Goal: Task Accomplishment & Management: Use online tool/utility

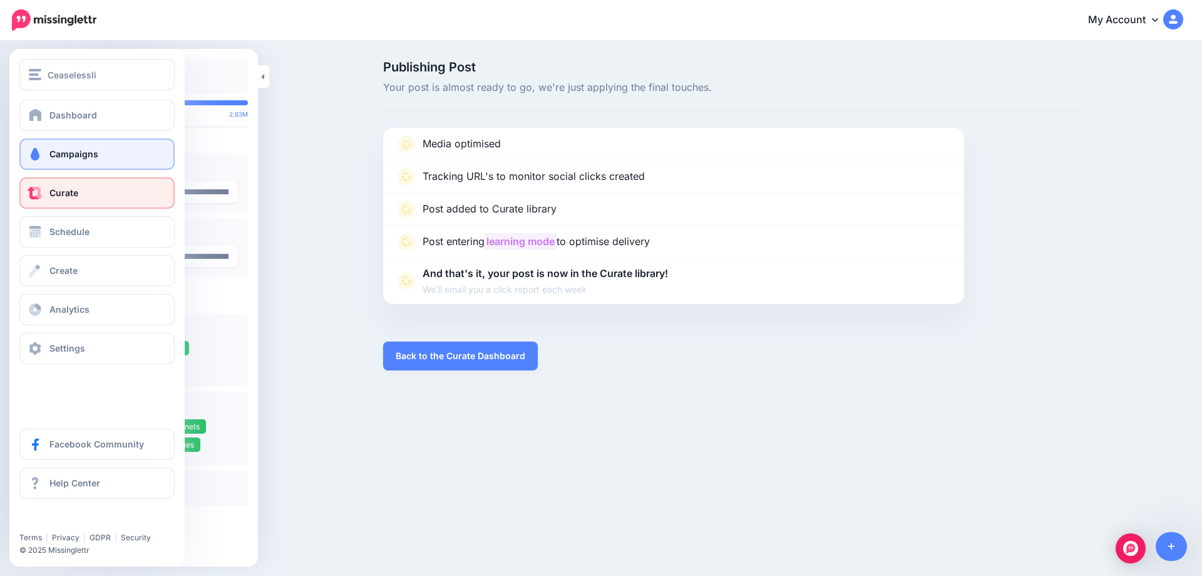
click at [46, 162] on link "Campaigns" at bounding box center [96, 153] width 155 height 31
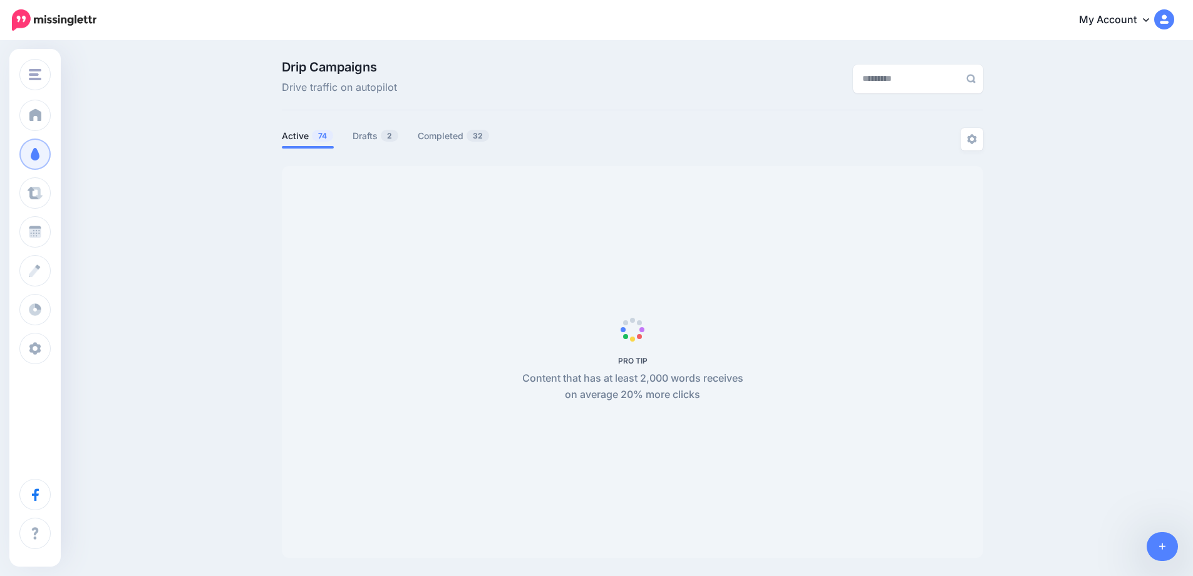
click at [380, 138] on link "Drafts 2" at bounding box center [376, 135] width 46 height 15
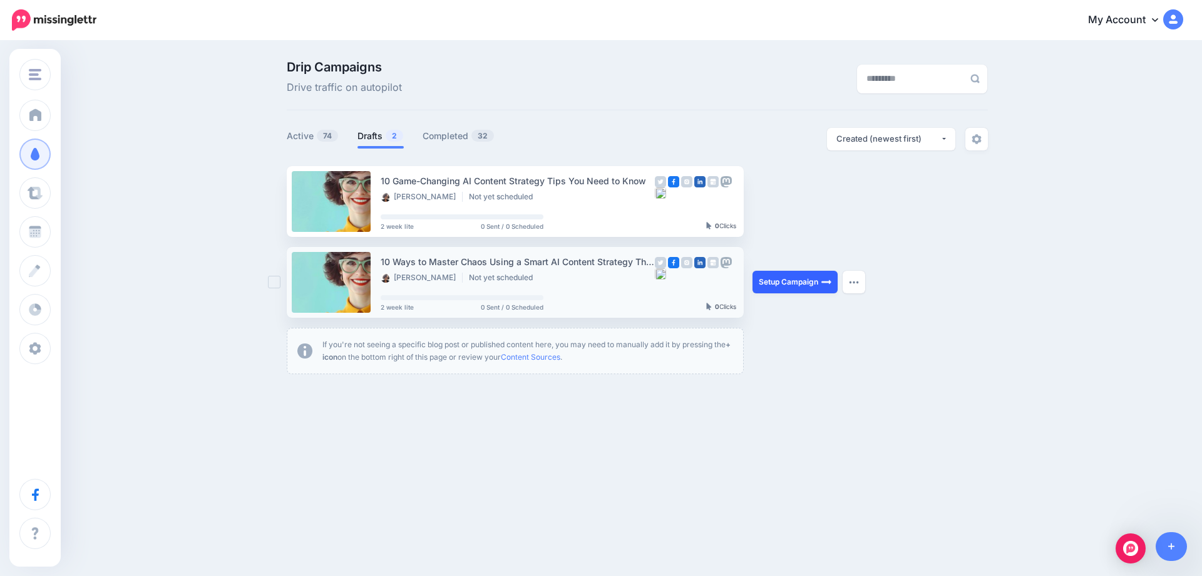
click at [795, 284] on link "Setup Campaign" at bounding box center [795, 282] width 85 height 23
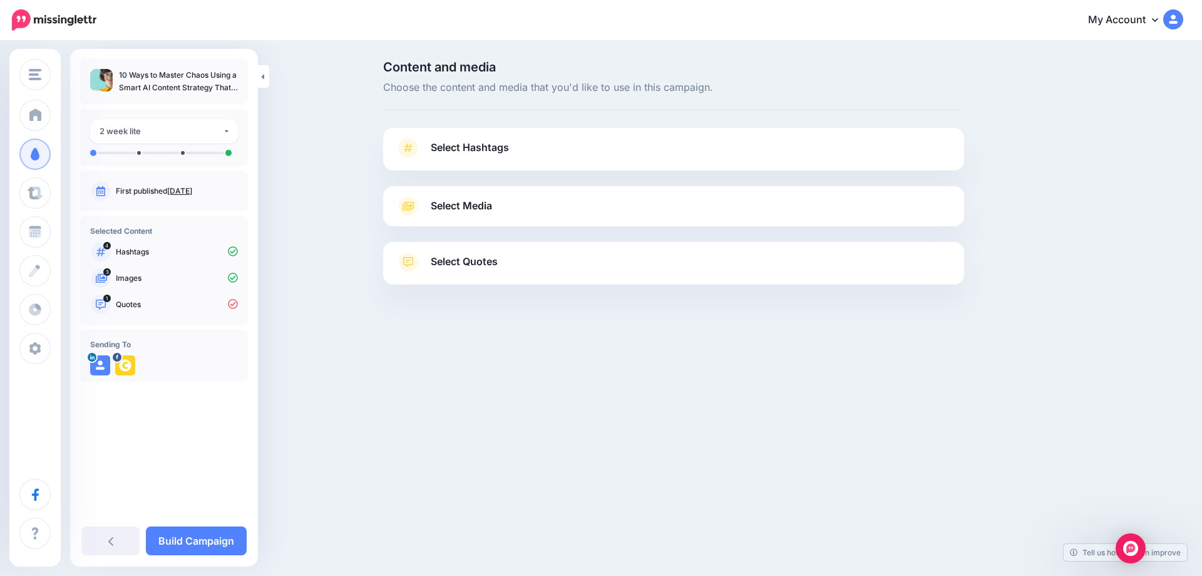
click at [192, 190] on link "Aug. 14, 2025" at bounding box center [179, 190] width 25 height 9
click at [468, 147] on span "Select Hashtags" at bounding box center [470, 147] width 78 height 17
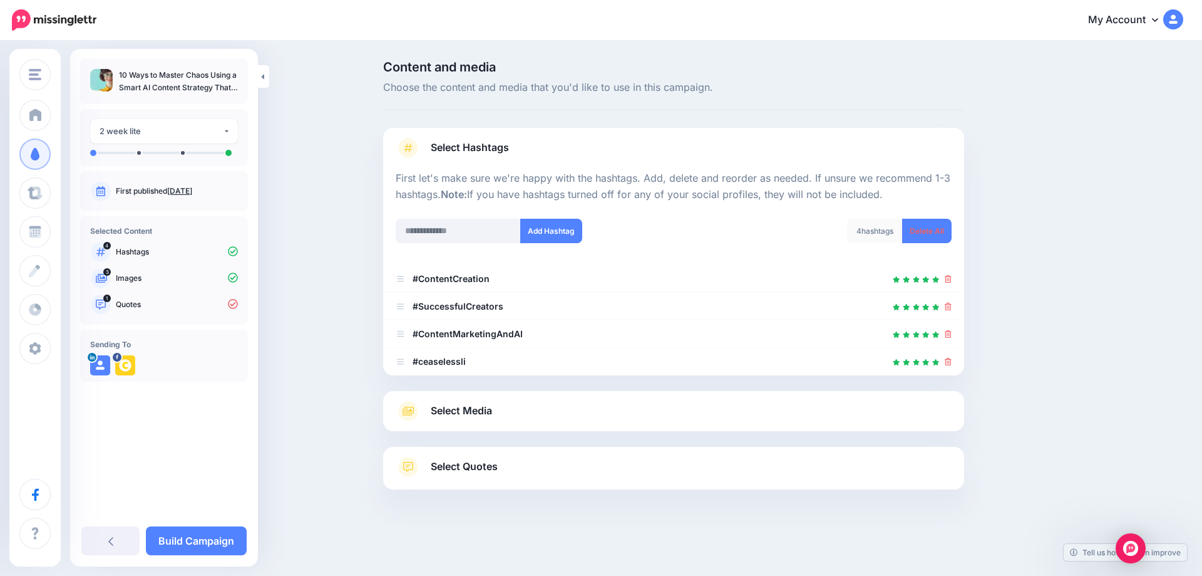
click at [480, 411] on span "Select Media" at bounding box center [461, 410] width 61 height 17
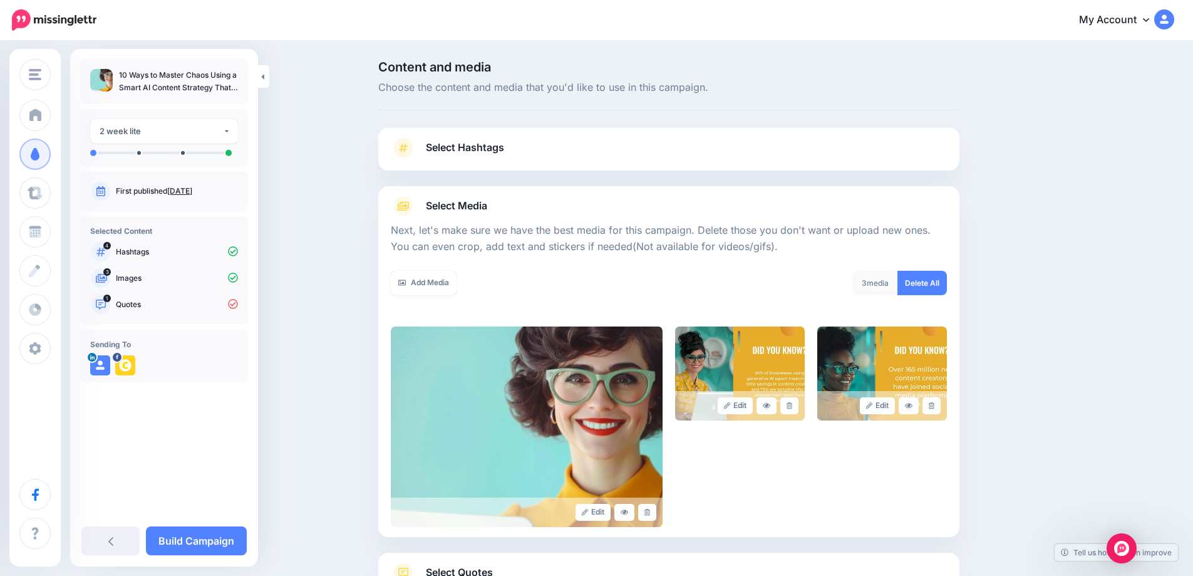
scroll to position [101, 0]
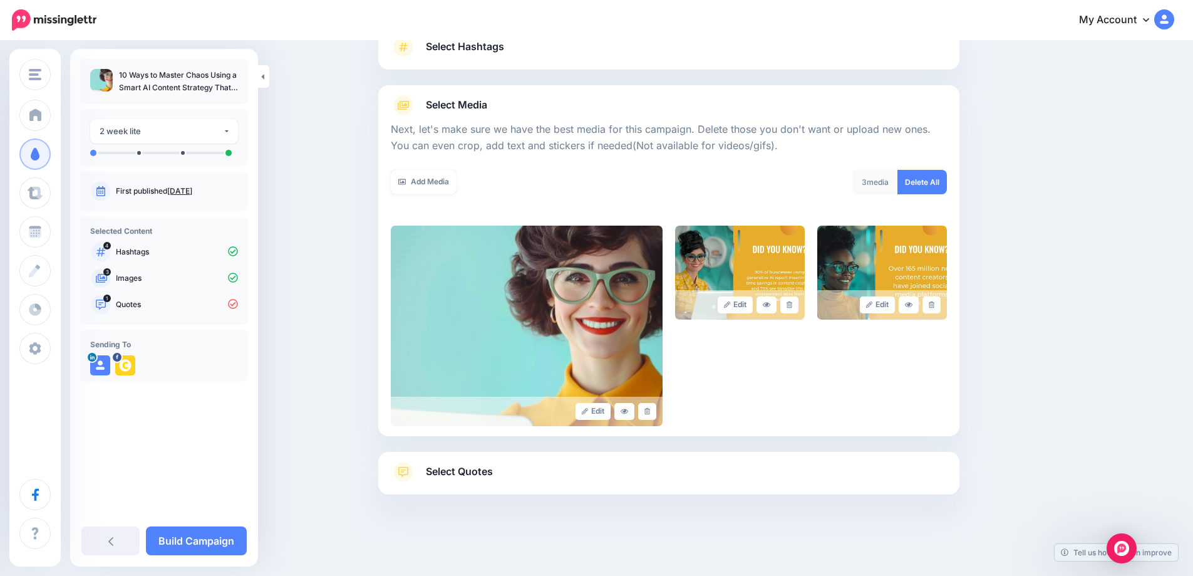
click at [478, 474] on span "Select Quotes" at bounding box center [459, 471] width 67 height 17
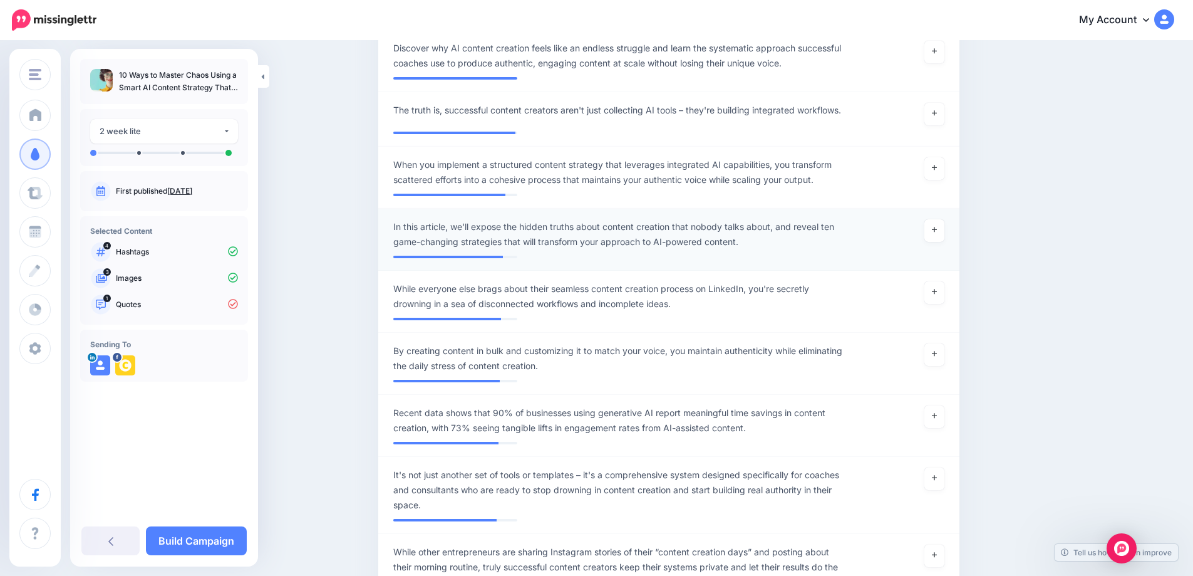
scroll to position [477, 0]
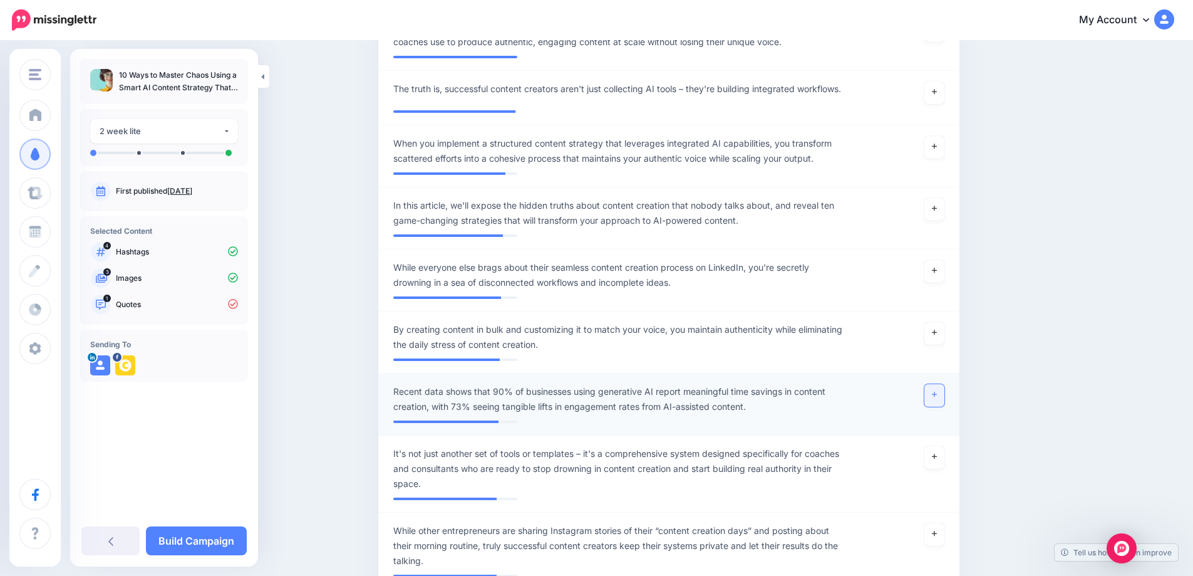
click at [944, 397] on link at bounding box center [934, 395] width 20 height 23
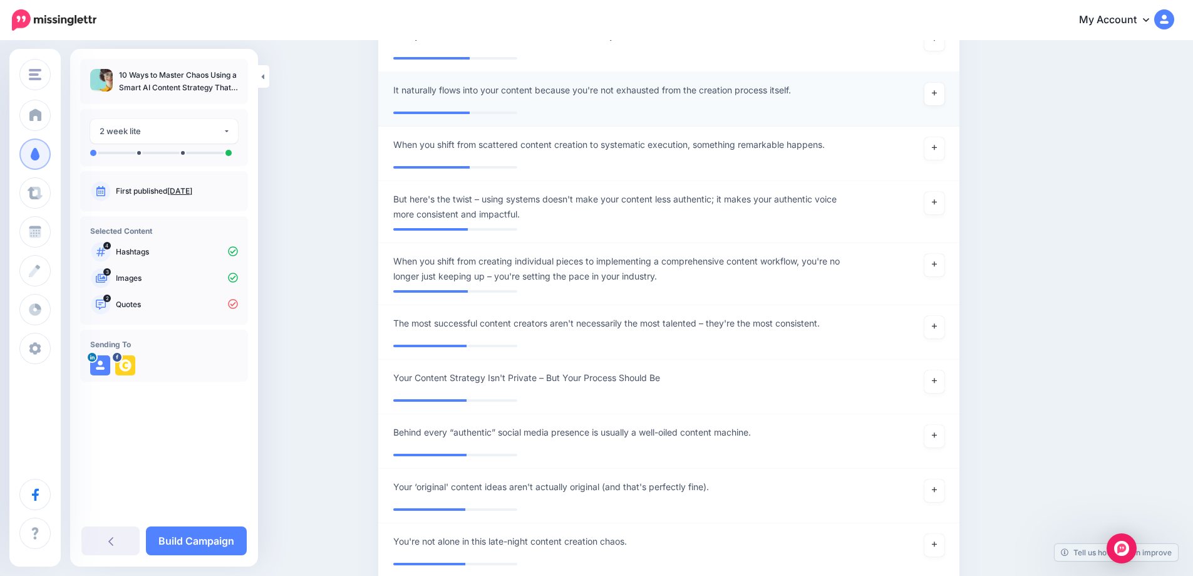
scroll to position [3295, 0]
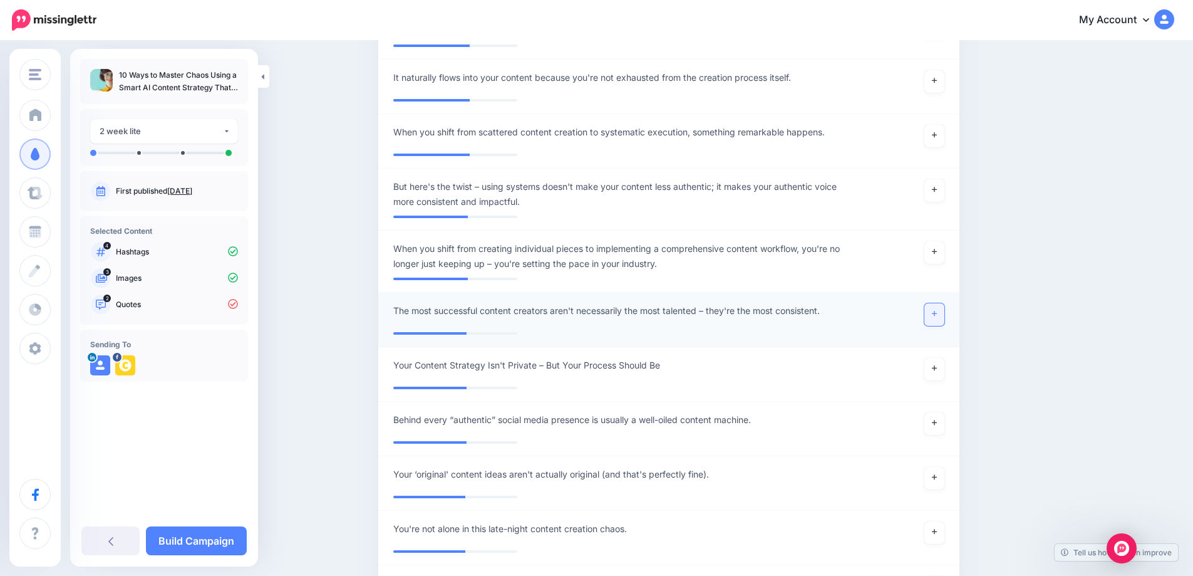
click at [938, 319] on link at bounding box center [934, 314] width 20 height 23
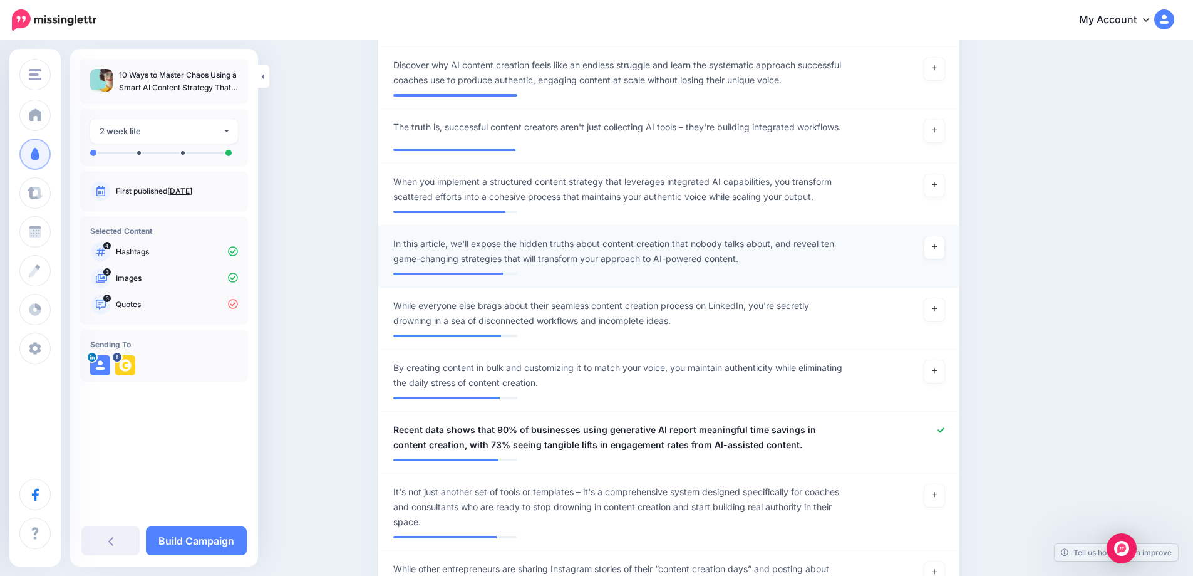
scroll to position [313, 0]
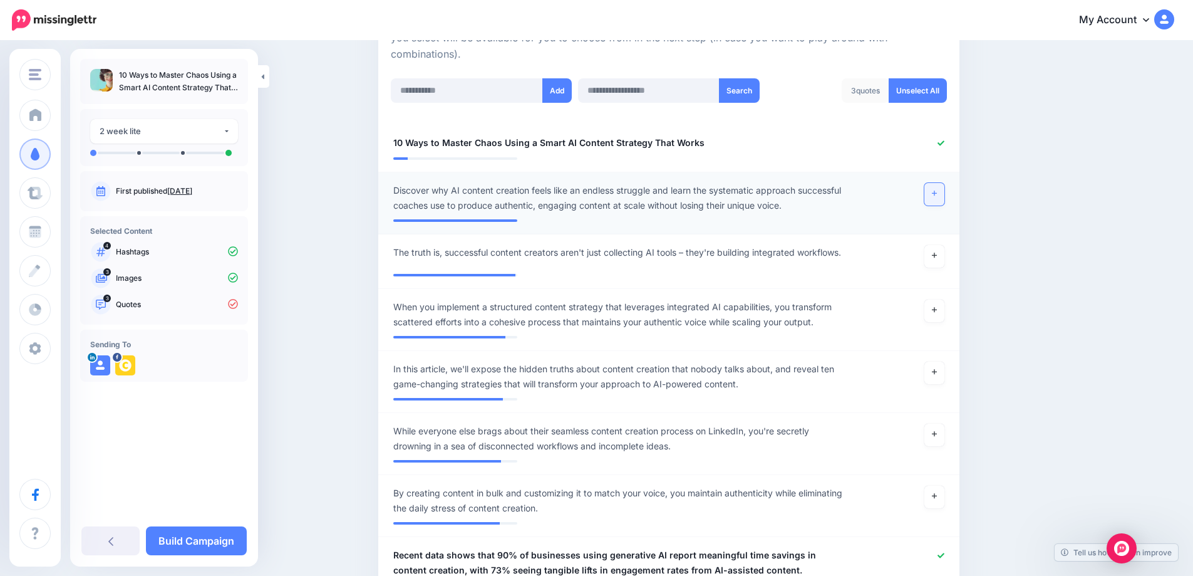
click at [935, 197] on link at bounding box center [934, 194] width 20 height 23
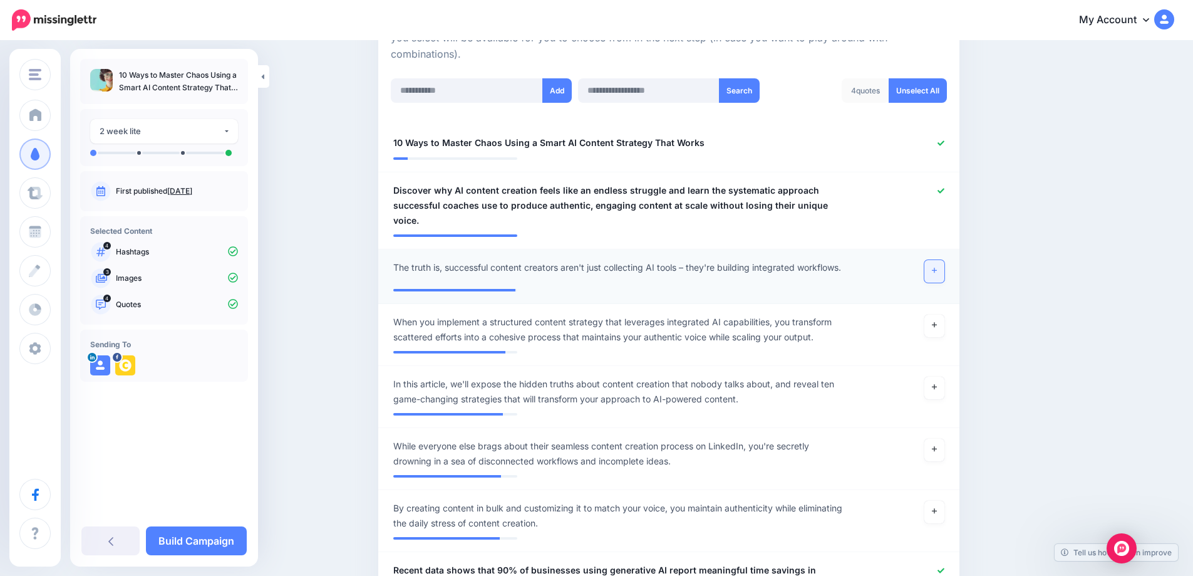
click at [939, 263] on link at bounding box center [934, 271] width 20 height 23
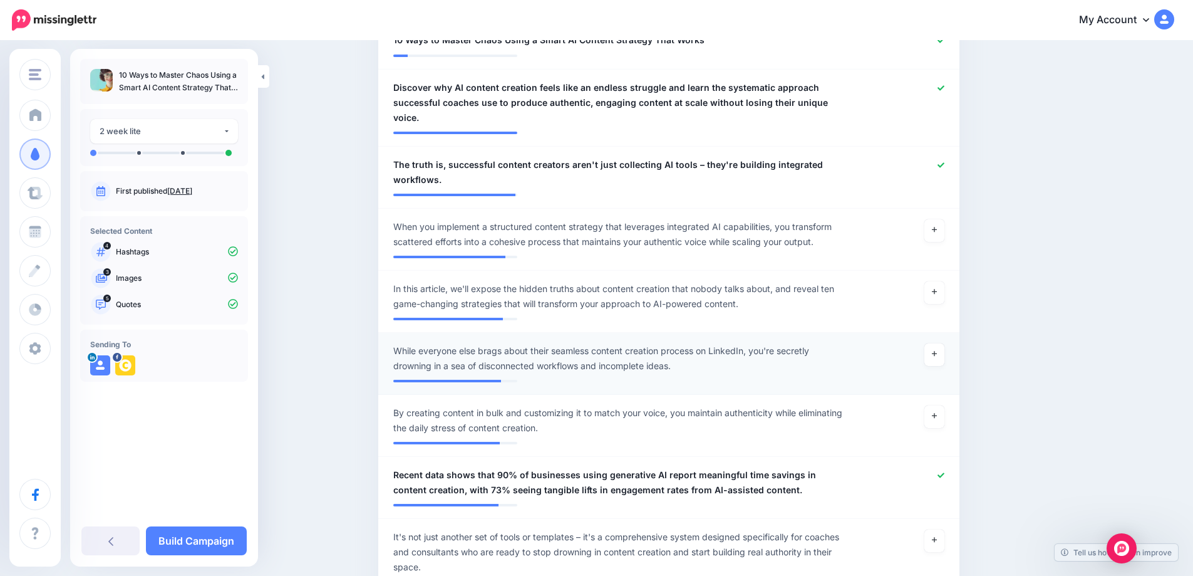
scroll to position [438, 0]
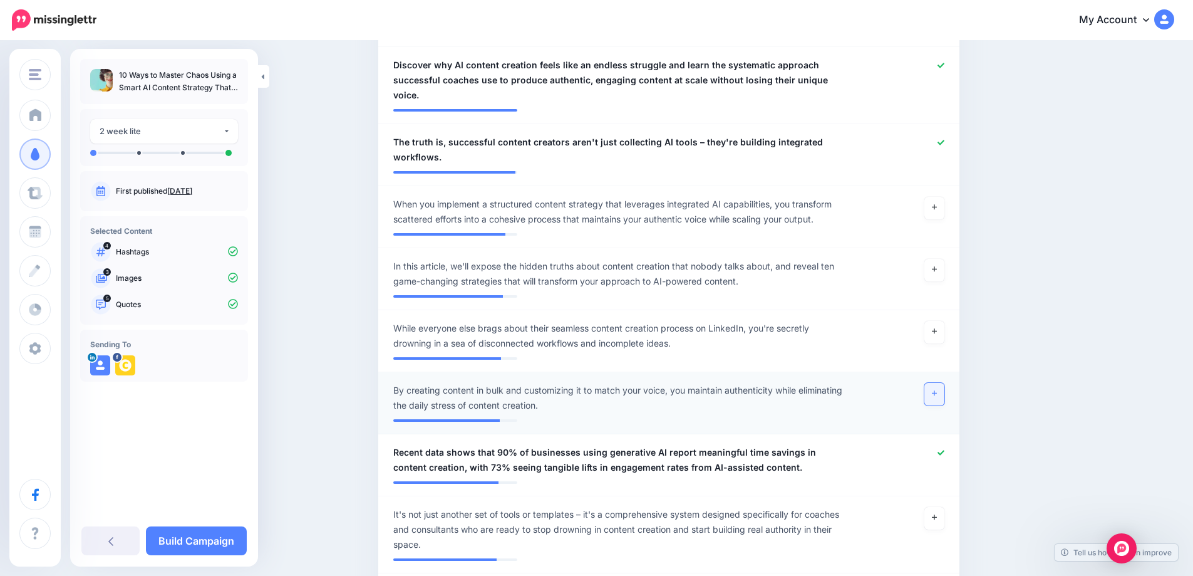
click at [936, 385] on link at bounding box center [934, 394] width 20 height 23
click at [183, 541] on link "Build Campaign" at bounding box center [196, 540] width 101 height 29
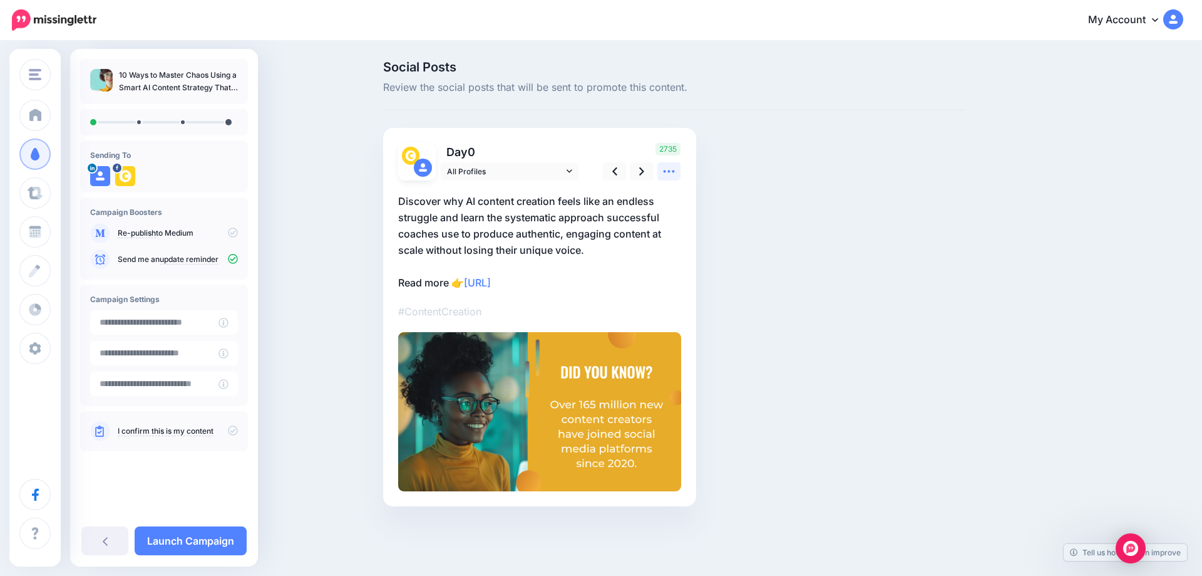
click at [663, 170] on icon at bounding box center [669, 171] width 13 height 13
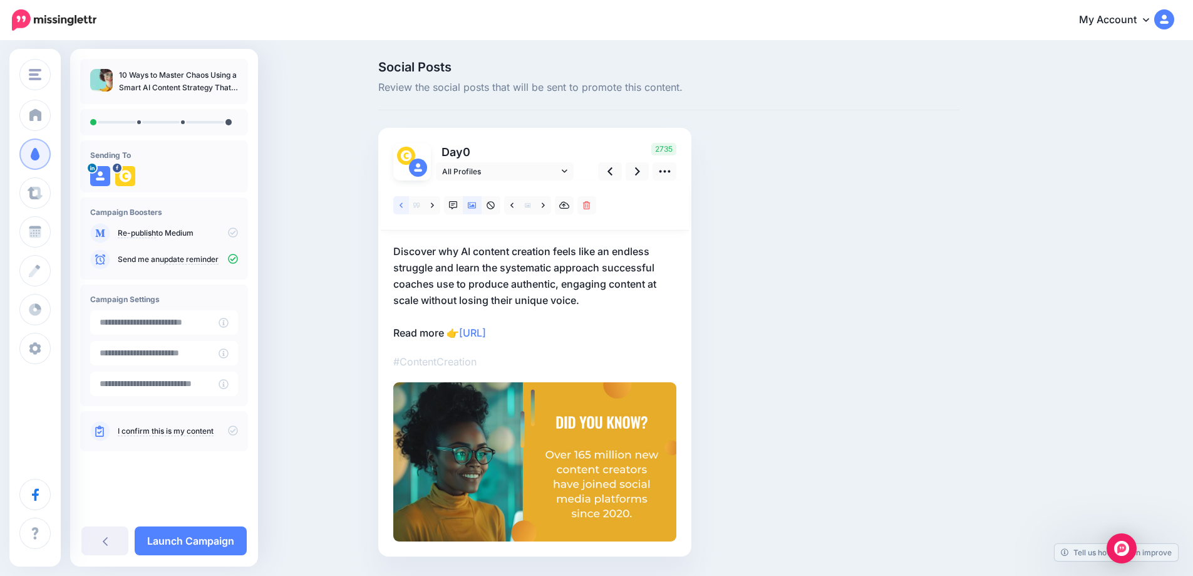
click at [408, 207] on link at bounding box center [401, 205] width 16 height 18
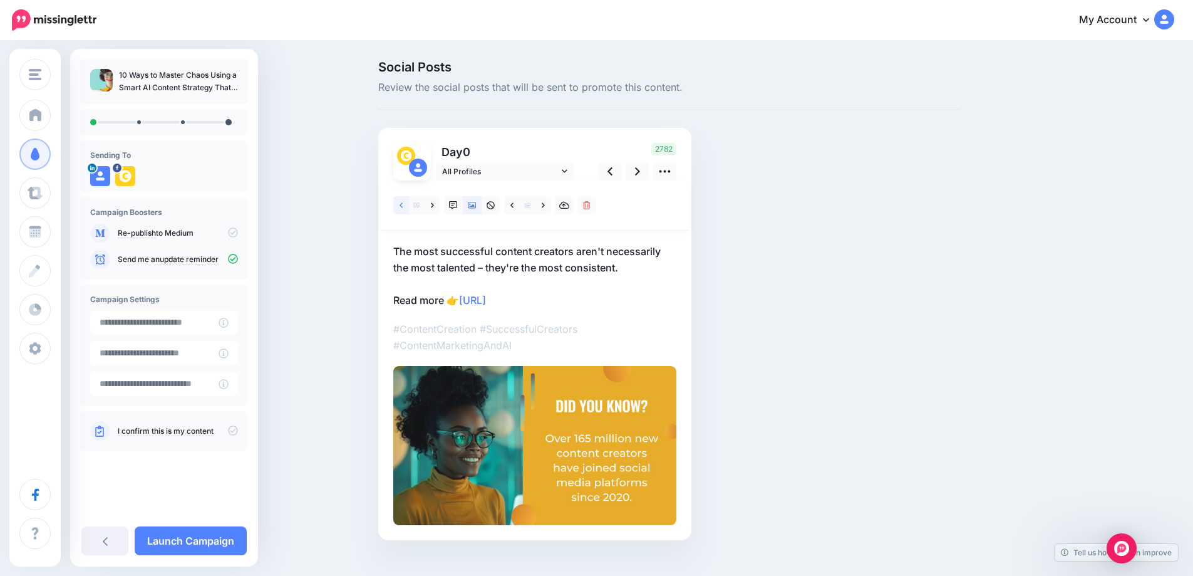
click at [408, 207] on link at bounding box center [401, 205] width 16 height 18
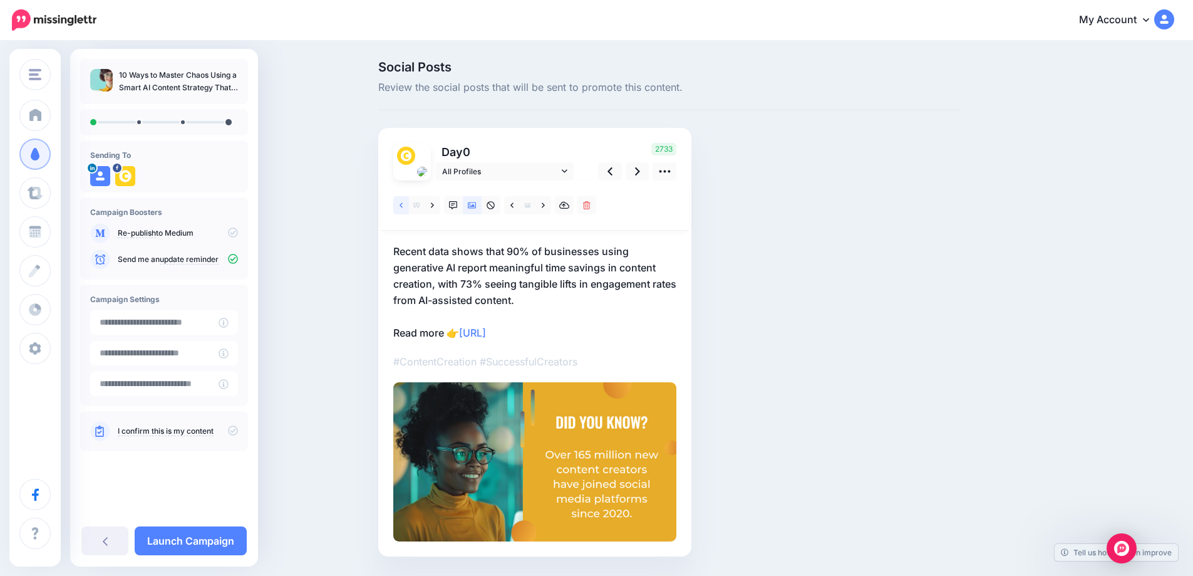
click at [408, 207] on link at bounding box center [401, 205] width 16 height 18
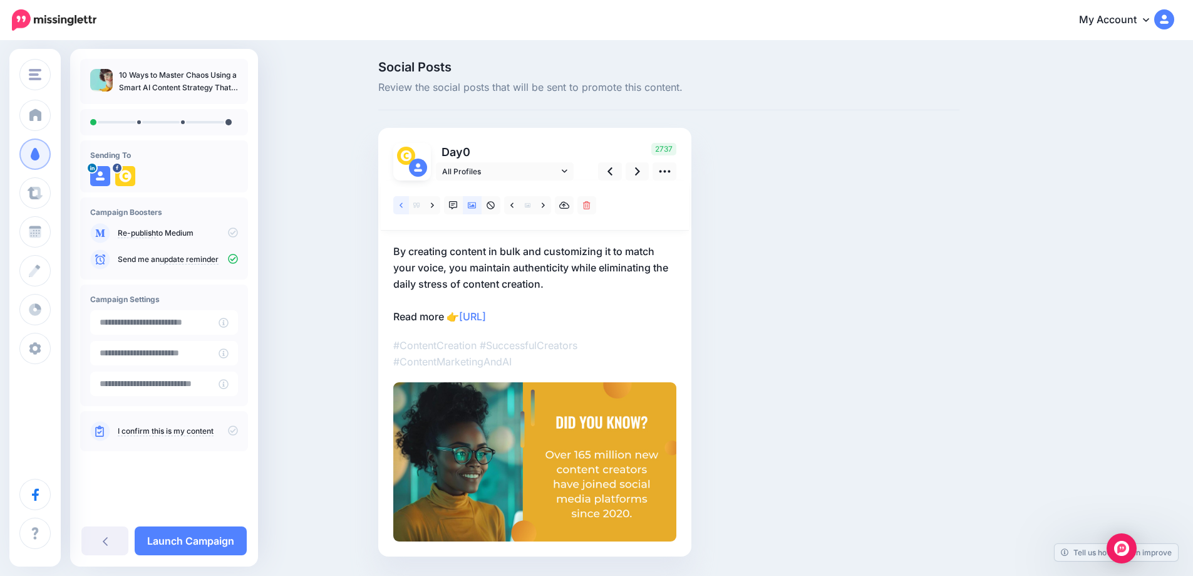
click at [408, 207] on link at bounding box center [401, 205] width 16 height 18
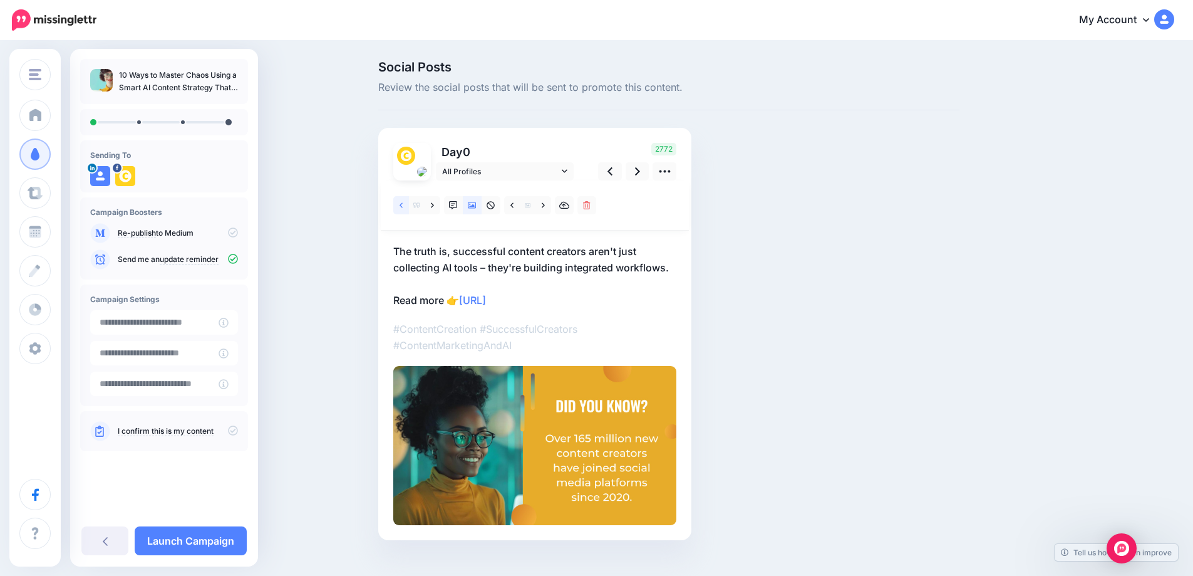
click at [409, 207] on link at bounding box center [401, 205] width 16 height 18
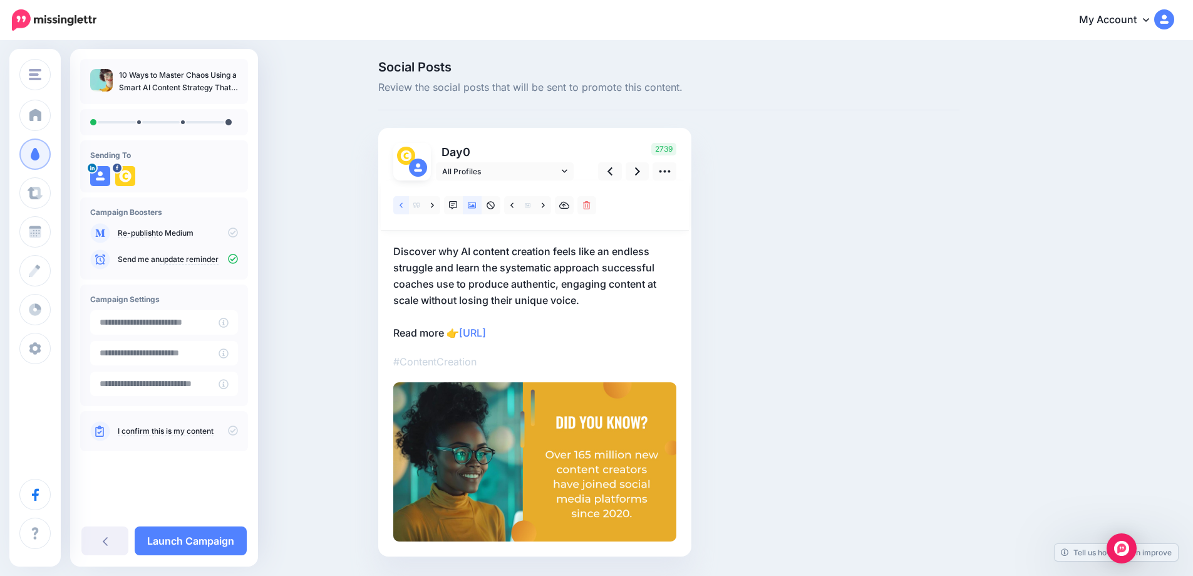
click at [409, 206] on link at bounding box center [401, 205] width 16 height 18
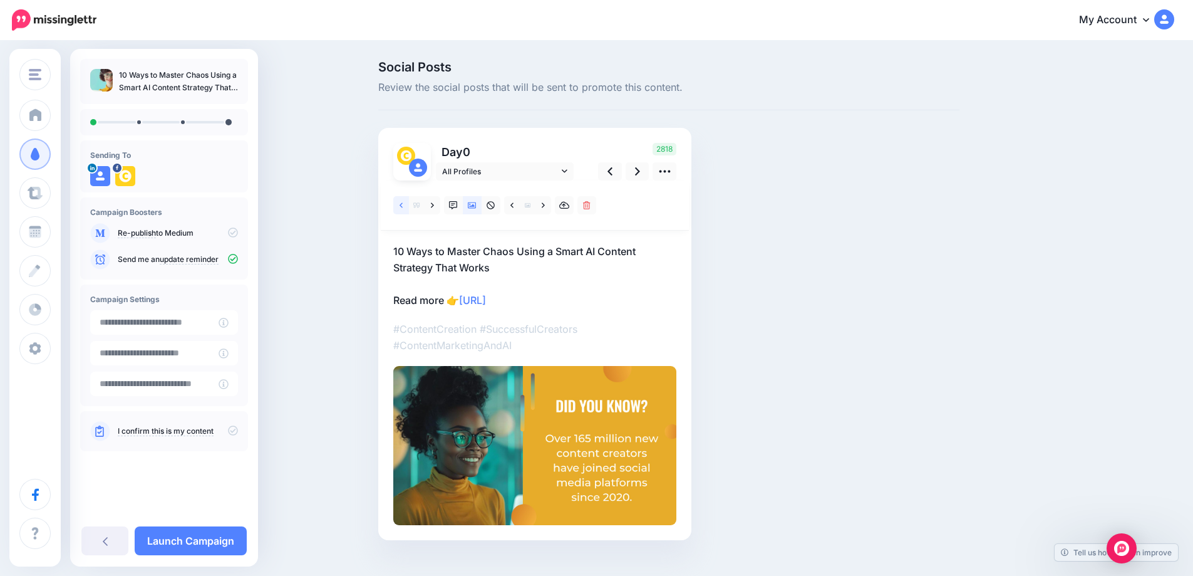
click at [409, 206] on link at bounding box center [401, 205] width 16 height 18
click at [440, 207] on link at bounding box center [433, 205] width 16 height 18
click at [514, 205] on icon at bounding box center [511, 205] width 3 height 9
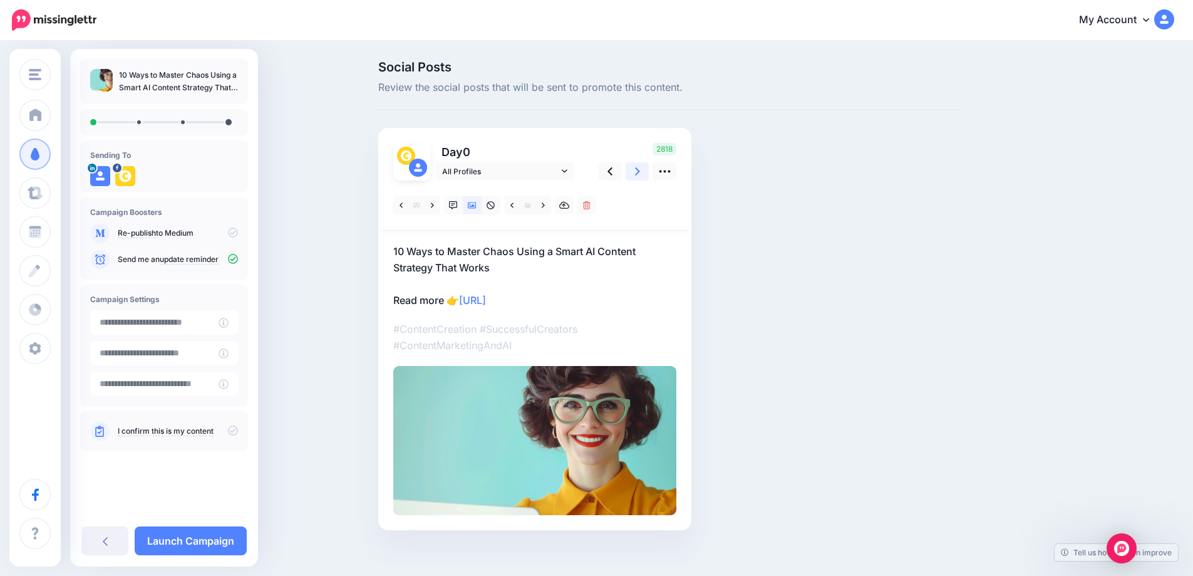
click at [647, 172] on link at bounding box center [638, 171] width 24 height 18
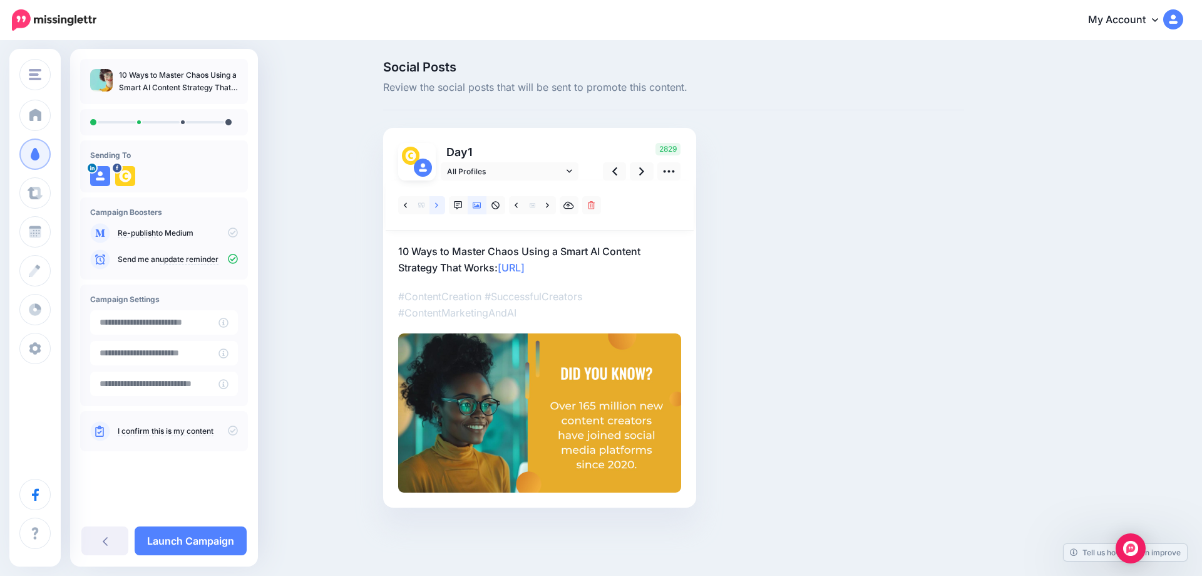
click at [436, 205] on icon at bounding box center [436, 205] width 3 height 9
click at [409, 207] on link at bounding box center [406, 205] width 16 height 18
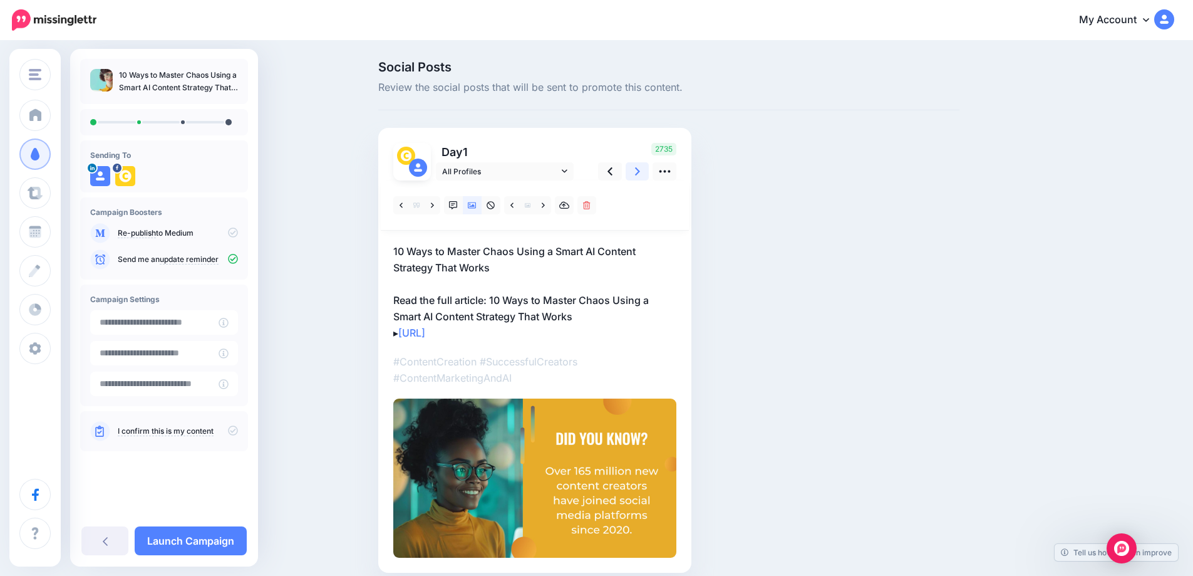
click at [639, 170] on link at bounding box center [638, 171] width 24 height 18
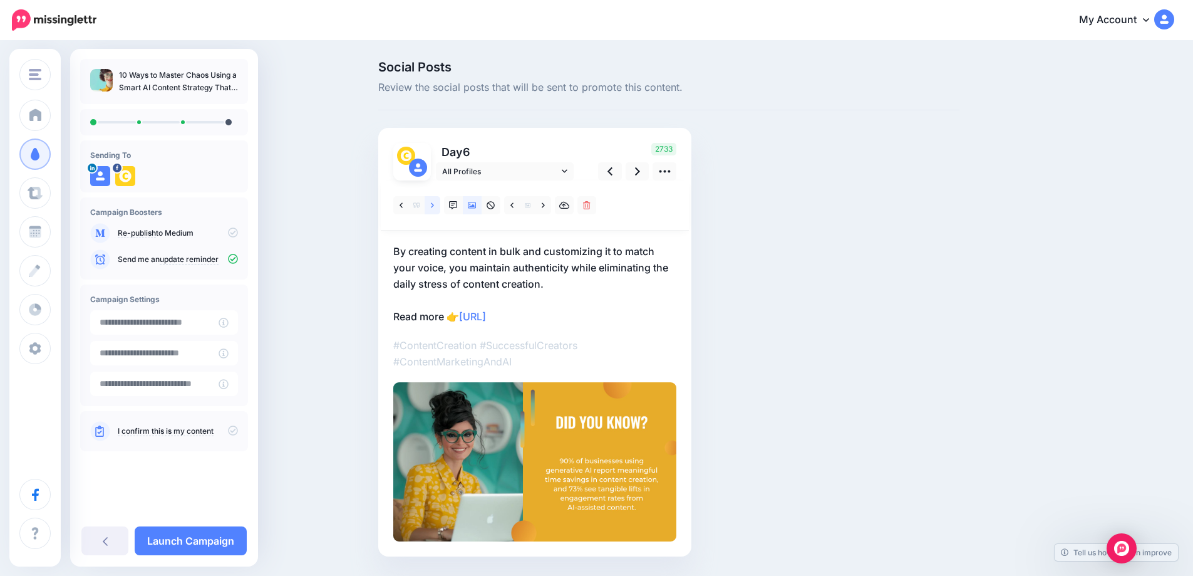
click at [434, 205] on icon at bounding box center [432, 204] width 3 height 5
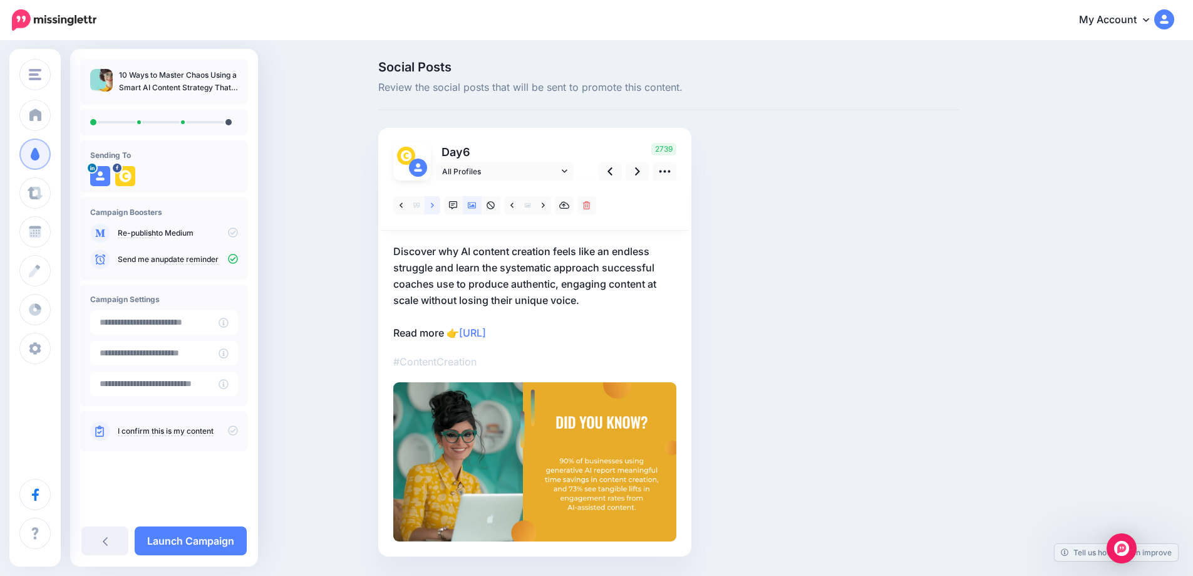
click at [434, 205] on icon at bounding box center [432, 205] width 3 height 9
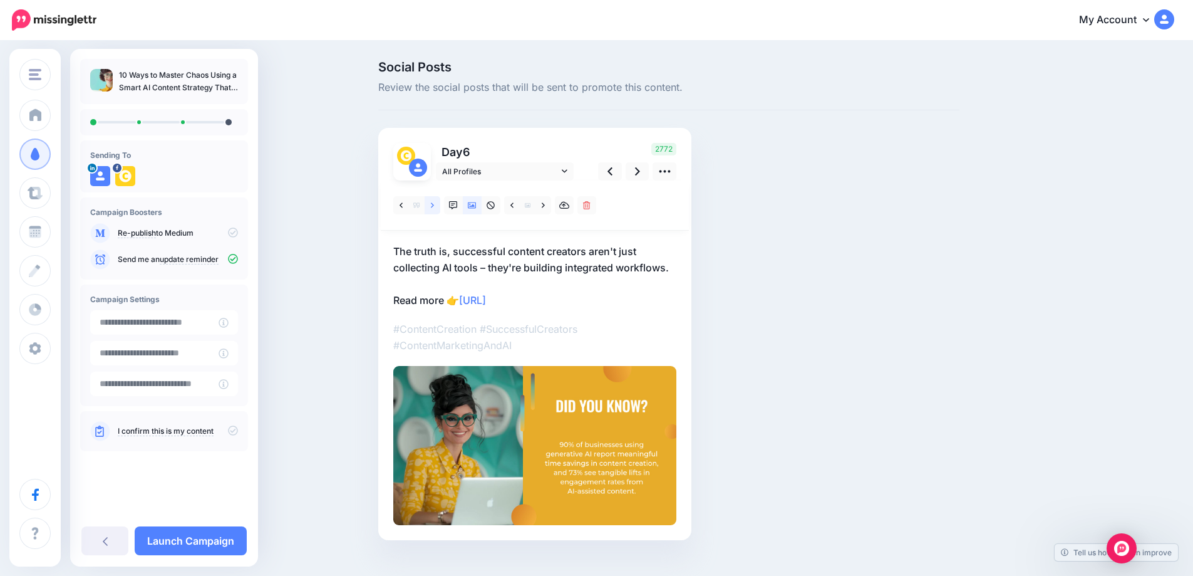
click at [434, 205] on icon at bounding box center [432, 204] width 3 height 5
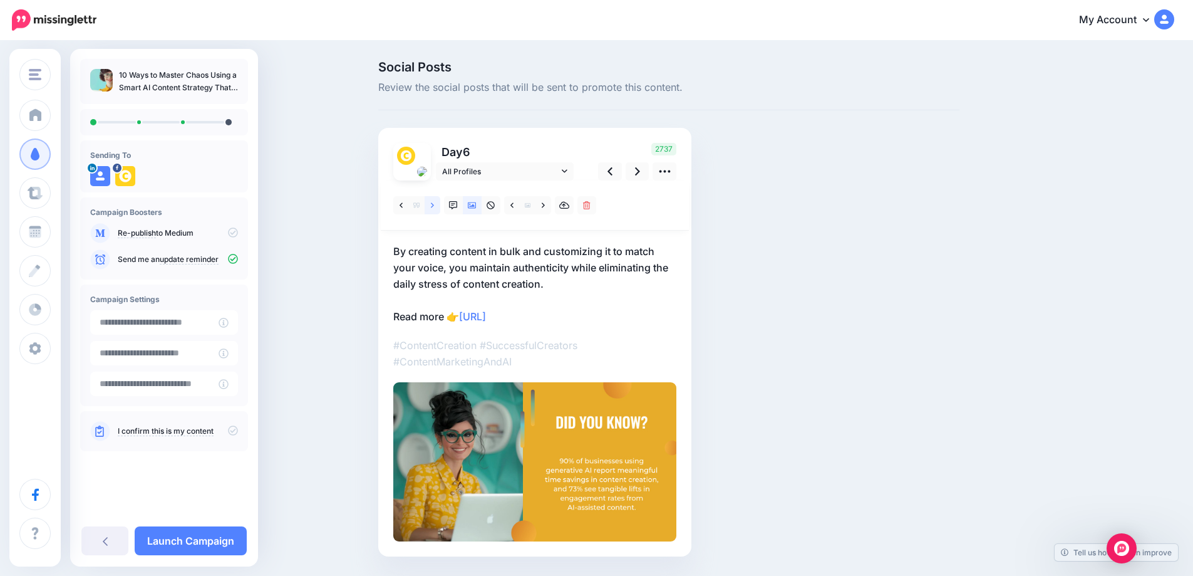
click at [434, 205] on icon at bounding box center [432, 204] width 3 height 5
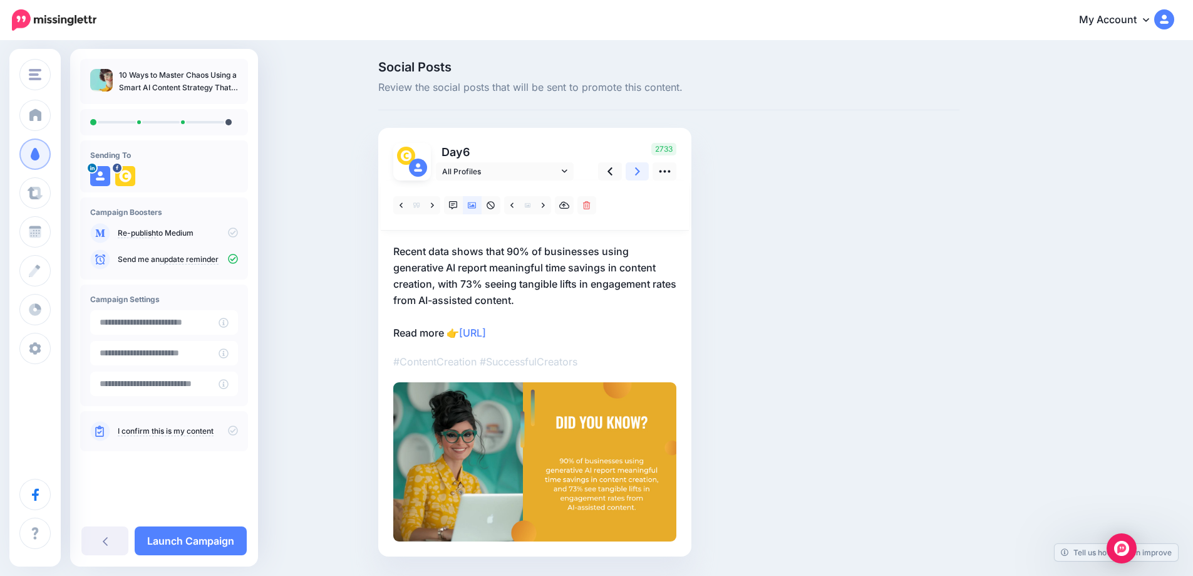
click at [645, 172] on link at bounding box center [638, 171] width 24 height 18
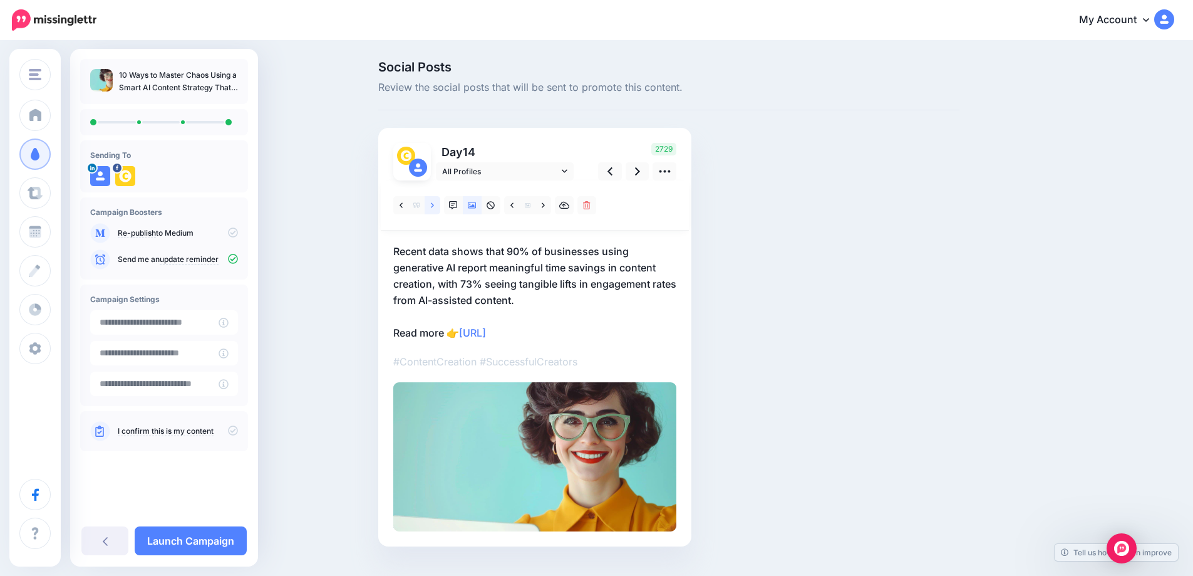
click at [440, 207] on link at bounding box center [433, 205] width 16 height 18
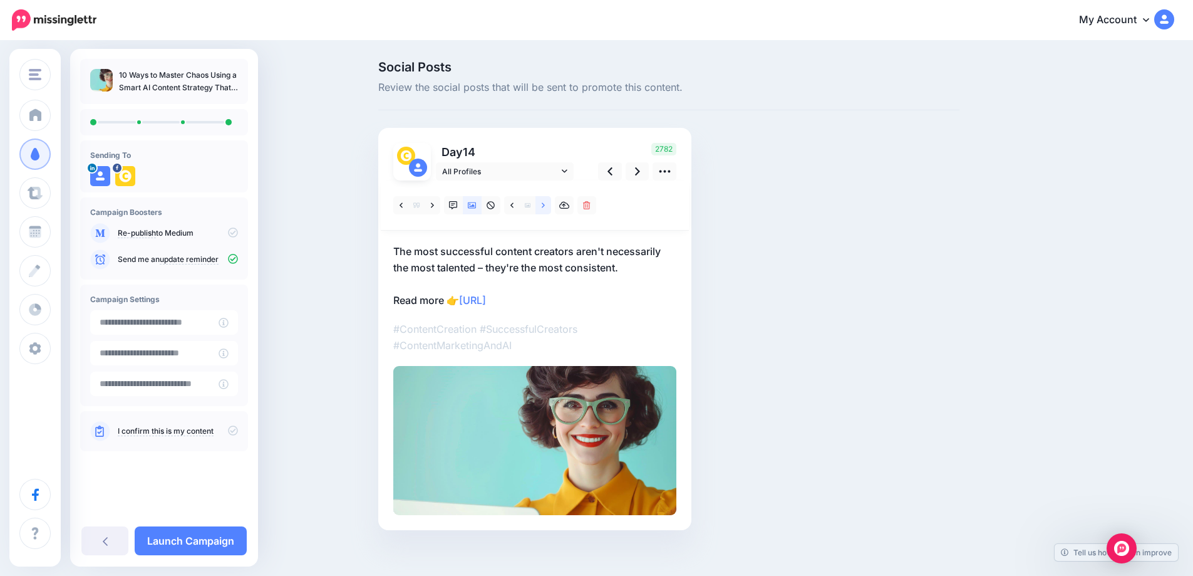
click at [545, 206] on link at bounding box center [543, 205] width 16 height 18
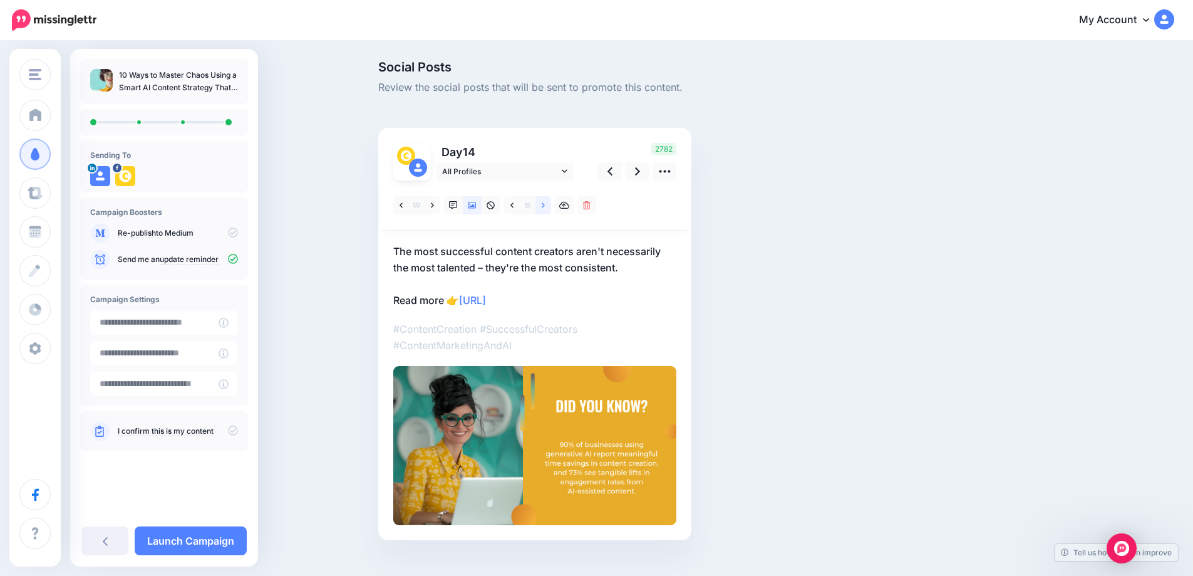
click at [545, 206] on link at bounding box center [543, 205] width 16 height 18
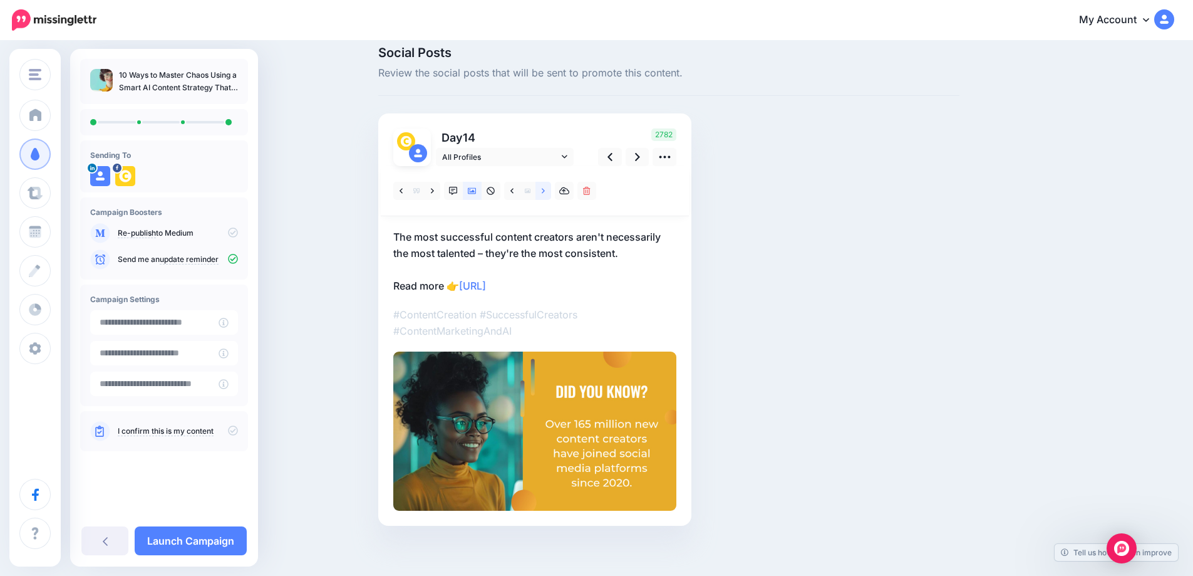
scroll to position [21, 0]
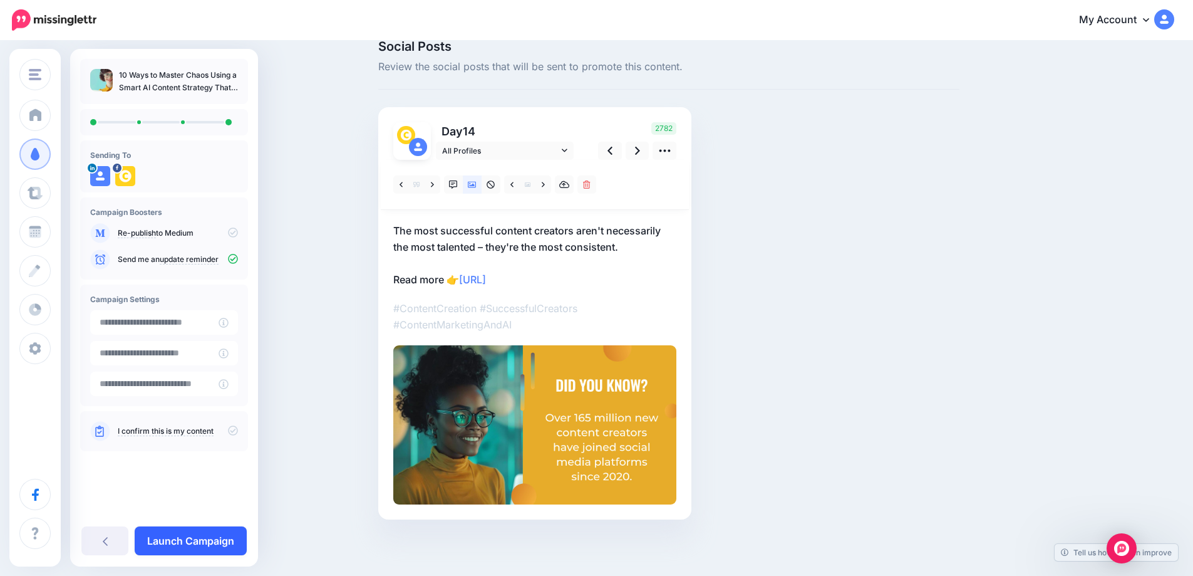
click at [230, 538] on link "Launch Campaign" at bounding box center [191, 540] width 112 height 29
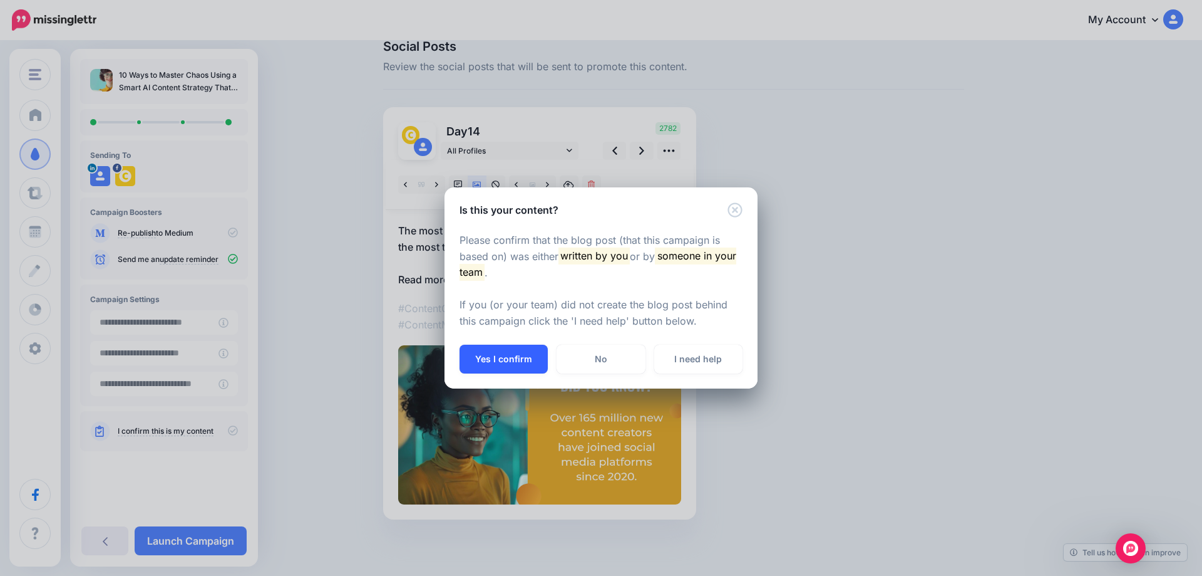
click at [501, 359] on button "Yes I confirm" at bounding box center [504, 358] width 88 height 29
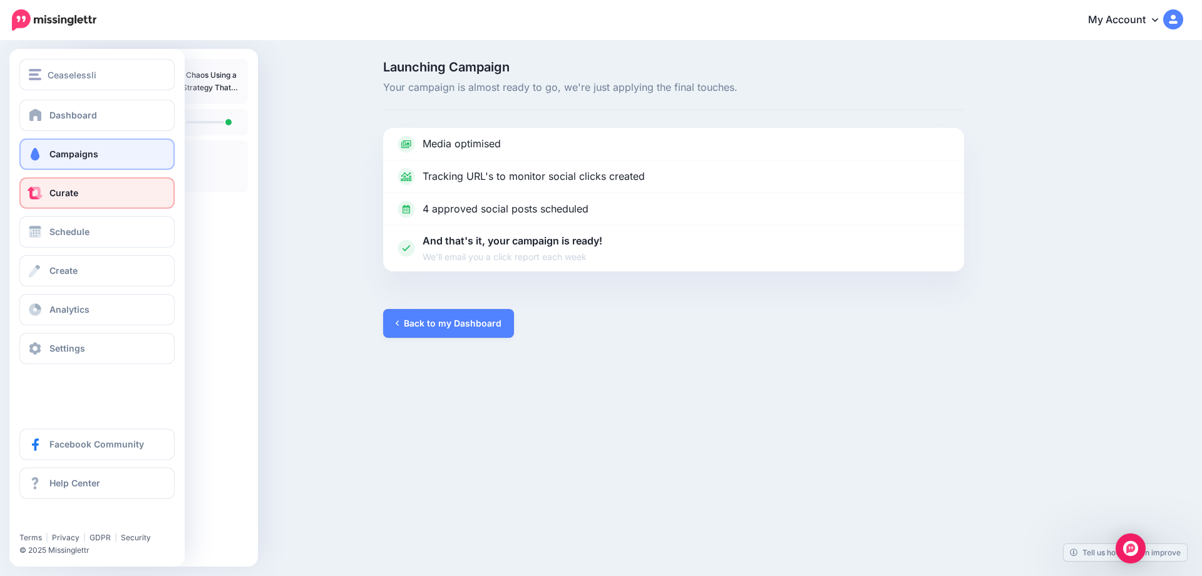
click at [95, 189] on link "Curate" at bounding box center [96, 192] width 155 height 31
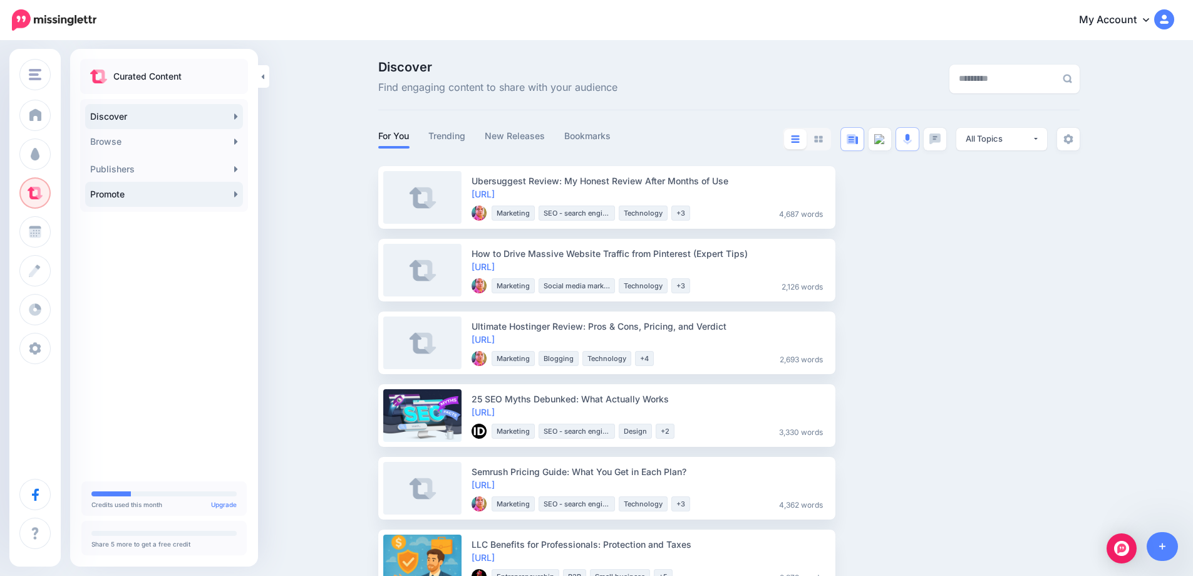
click at [164, 192] on link "Promote" at bounding box center [164, 194] width 158 height 25
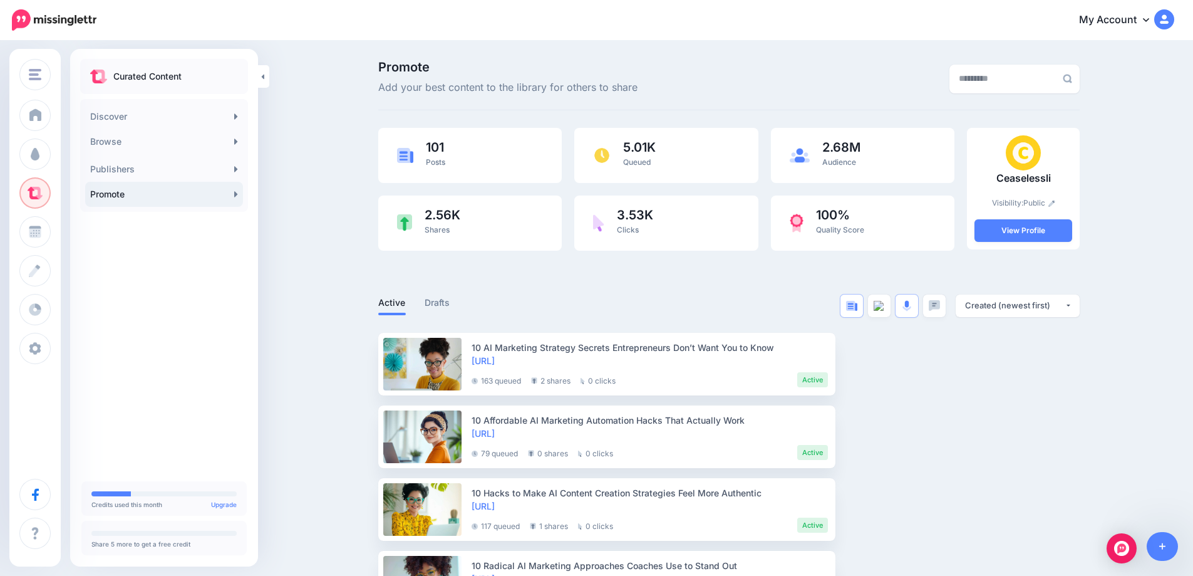
click at [239, 196] on link "Promote" at bounding box center [164, 194] width 158 height 25
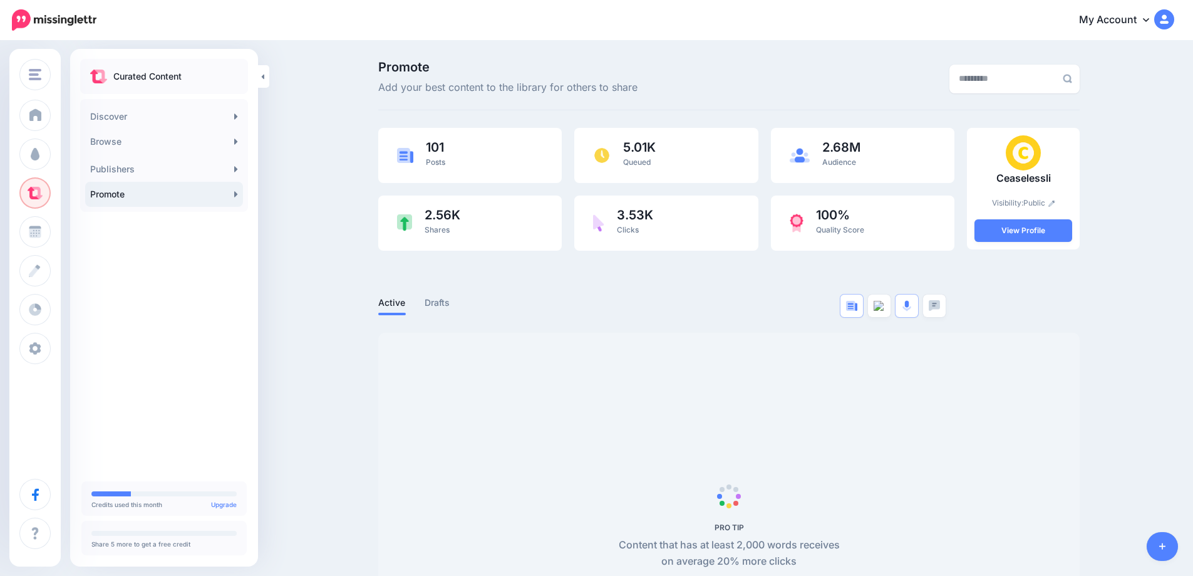
click at [1164, 549] on icon at bounding box center [1162, 546] width 7 height 9
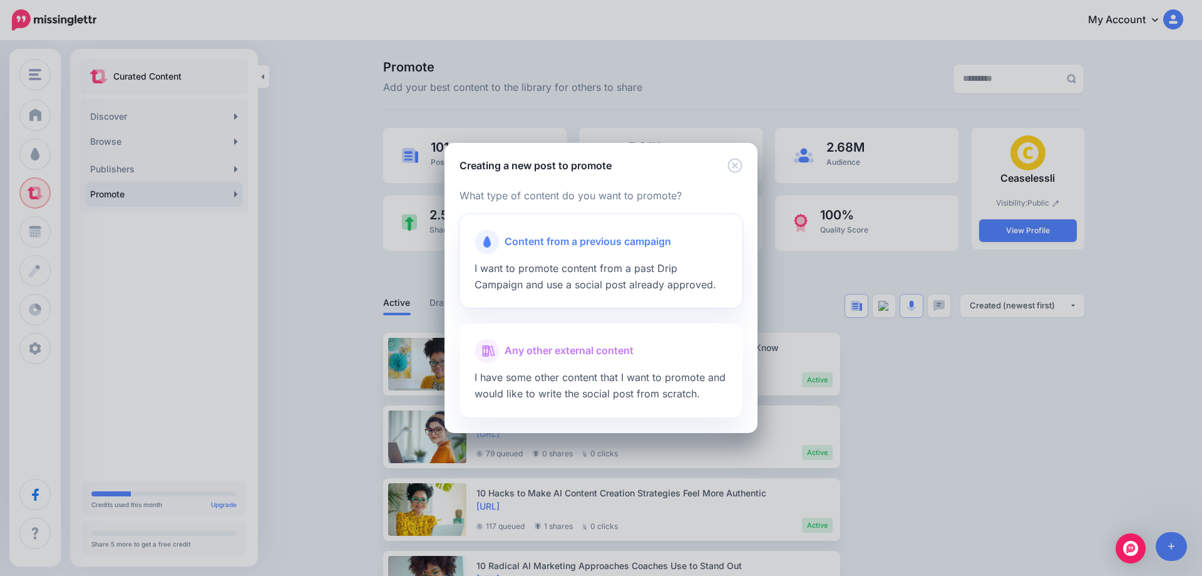
click at [553, 251] on div "Content from a previous campaign" at bounding box center [601, 241] width 253 height 25
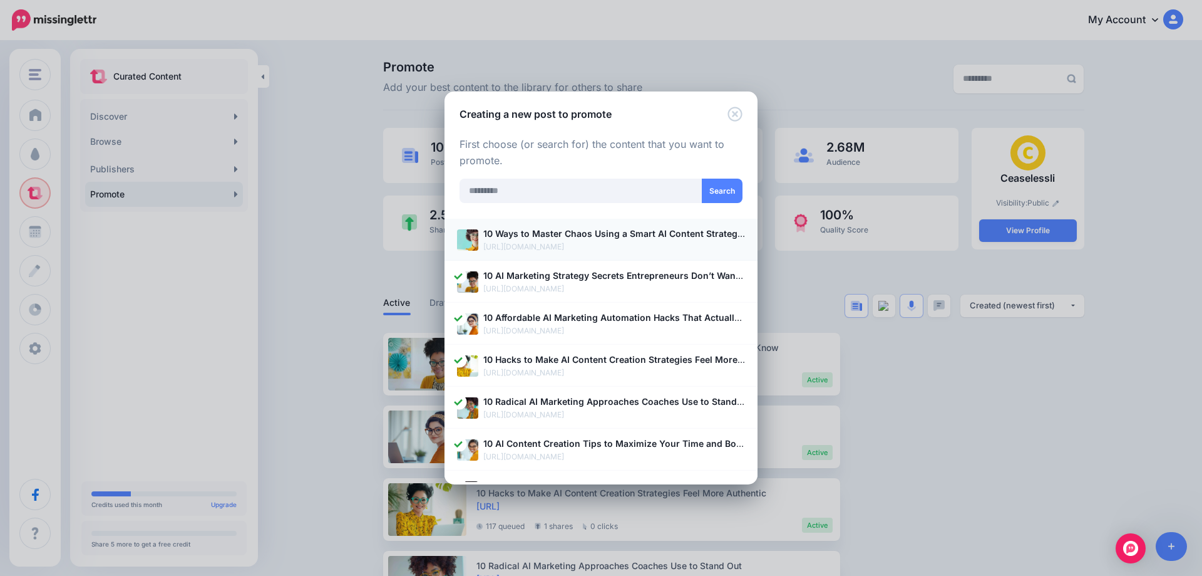
click at [597, 244] on p "[URL][DOMAIN_NAME]" at bounding box center [614, 246] width 262 height 13
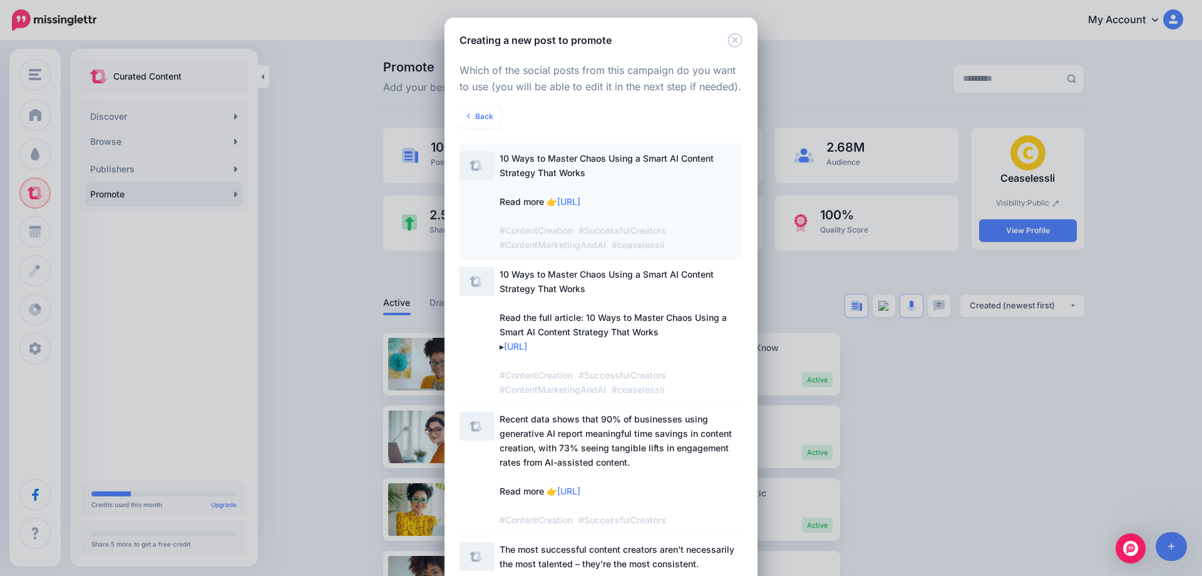
click at [542, 187] on span "10 Ways to Master Chaos Using a Smart AI Content Strategy That Works Read more …" at bounding box center [622, 201] width 245 height 101
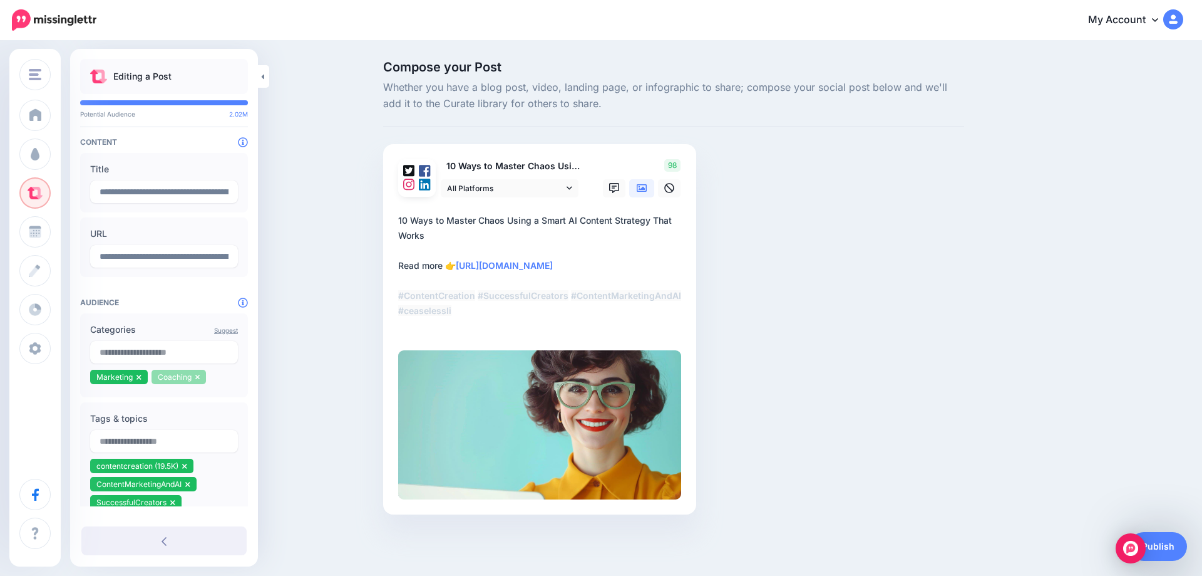
click at [199, 380] on icon at bounding box center [197, 377] width 5 height 8
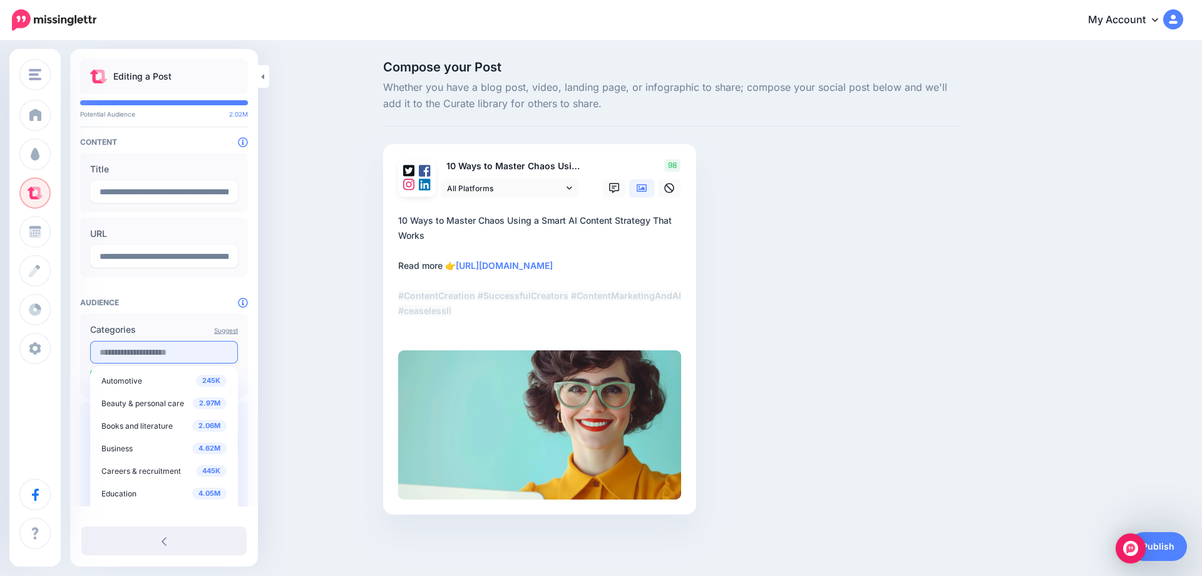
click at [134, 352] on input "text" at bounding box center [164, 352] width 148 height 23
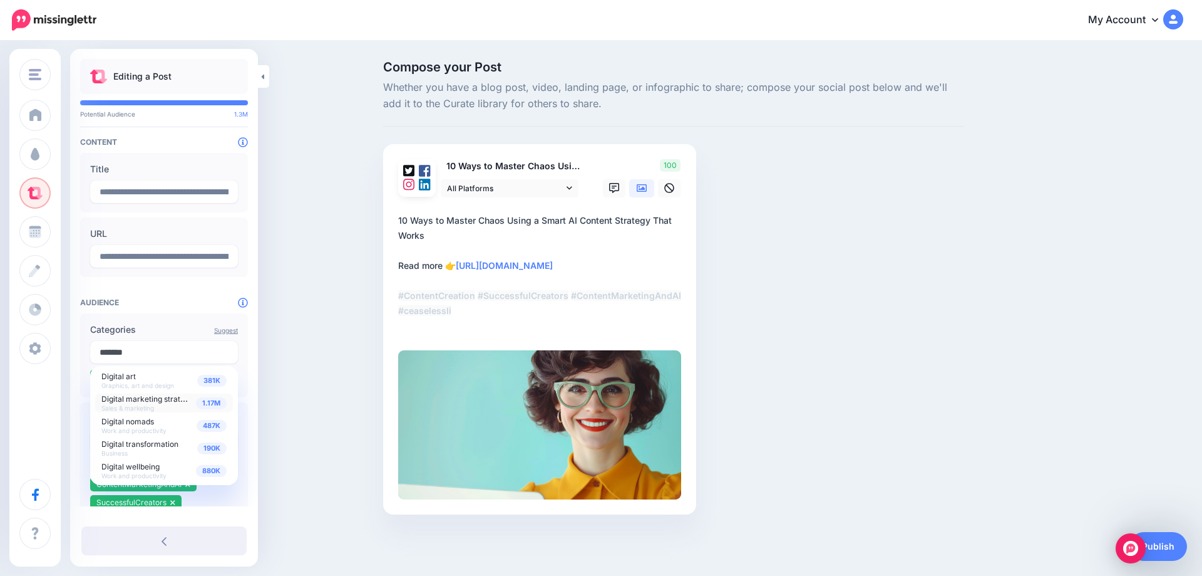
type input "*******"
click at [208, 405] on span "1.17M" at bounding box center [211, 403] width 31 height 12
click at [169, 352] on input "text" at bounding box center [164, 352] width 148 height 23
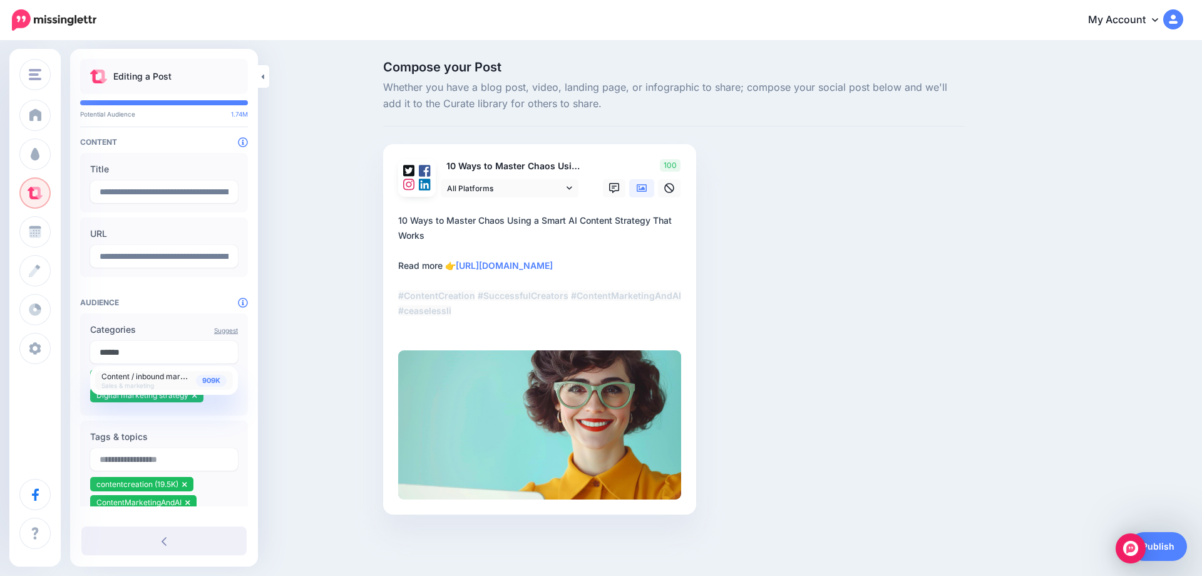
type input "******"
click at [204, 383] on span "909K" at bounding box center [211, 381] width 31 height 12
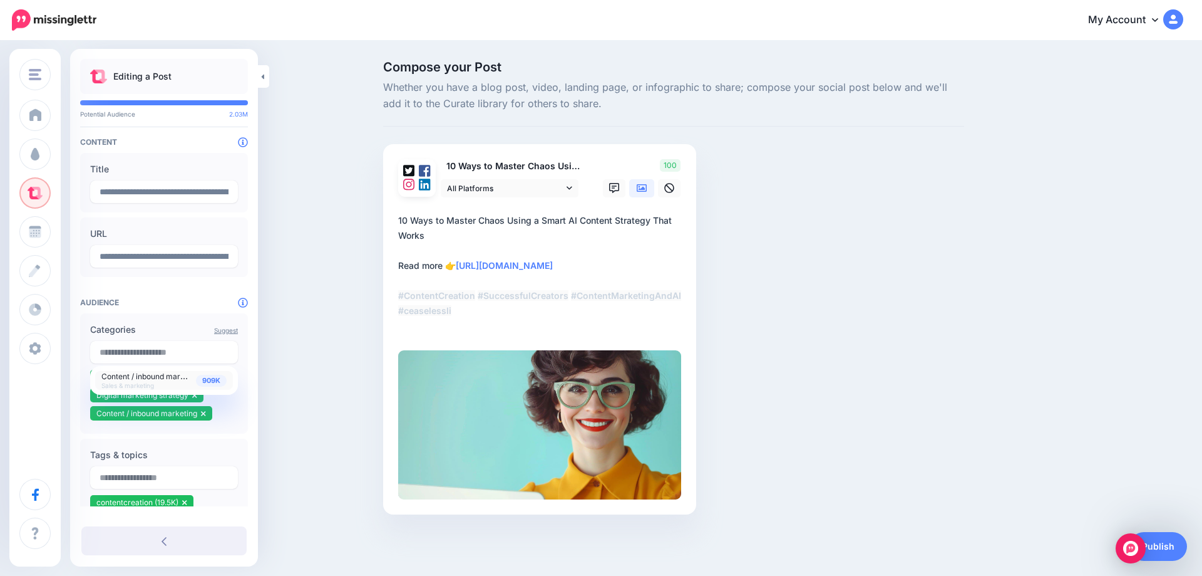
click at [200, 383] on span "909K" at bounding box center [211, 381] width 31 height 12
click at [286, 382] on div "Compose your Post Whether you have a blog post, video, landing page, or infogra…" at bounding box center [601, 306] width 1202 height 529
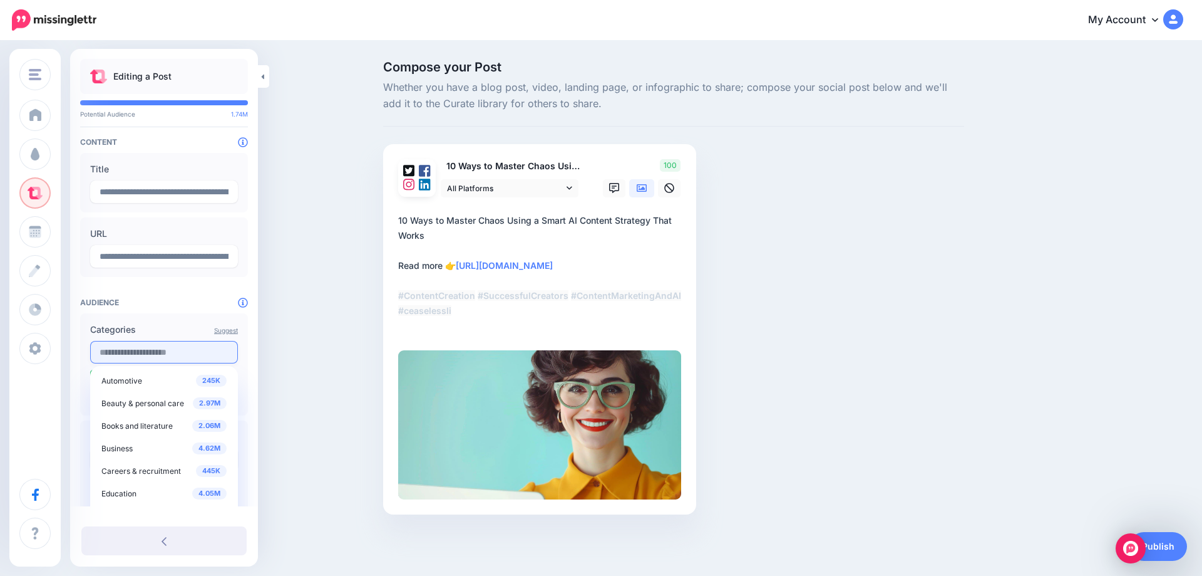
click at [150, 359] on input "text" at bounding box center [164, 352] width 148 height 23
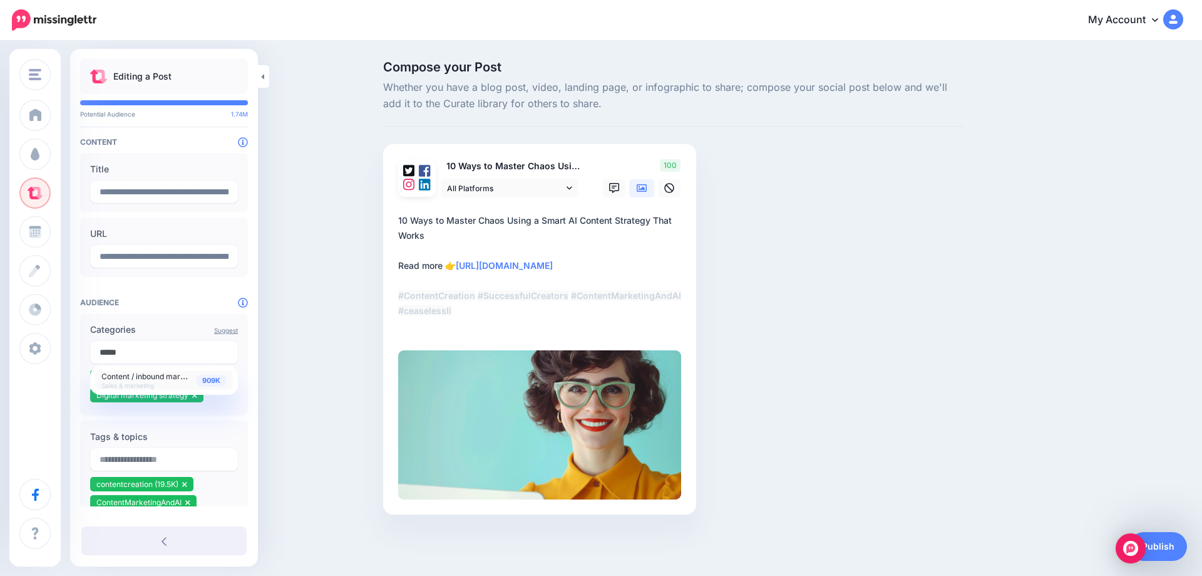
type input "*****"
click at [209, 381] on span "909K" at bounding box center [211, 381] width 31 height 12
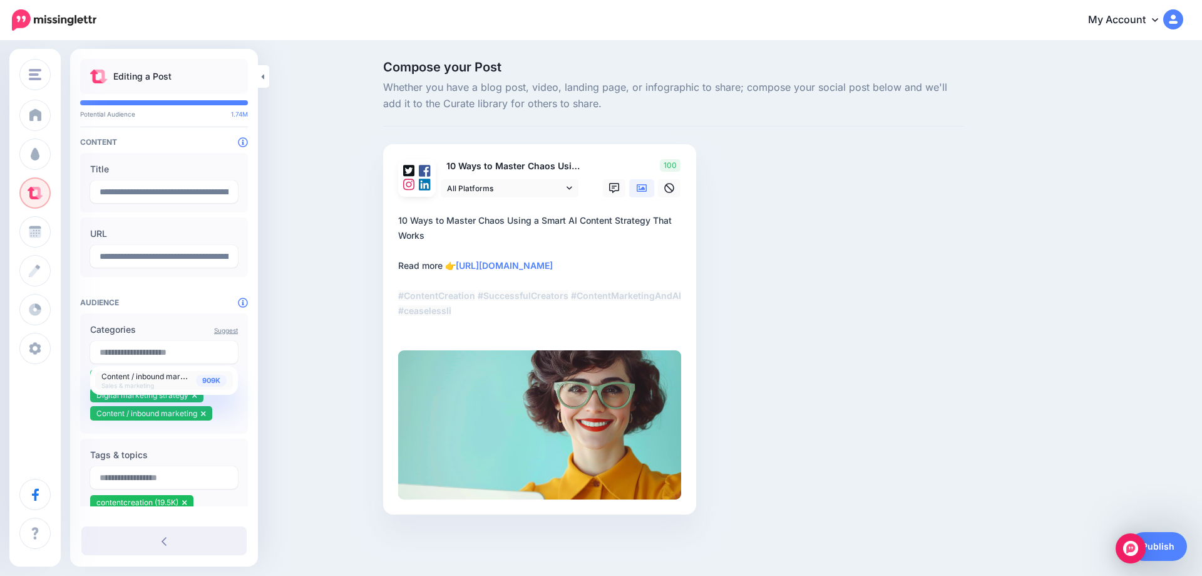
click at [291, 379] on div "Compose your Post Whether you have a blog post, video, landing page, or infogra…" at bounding box center [601, 306] width 1202 height 529
click at [1161, 547] on link "Publish" at bounding box center [1159, 546] width 58 height 29
